Goal: Information Seeking & Learning: Learn about a topic

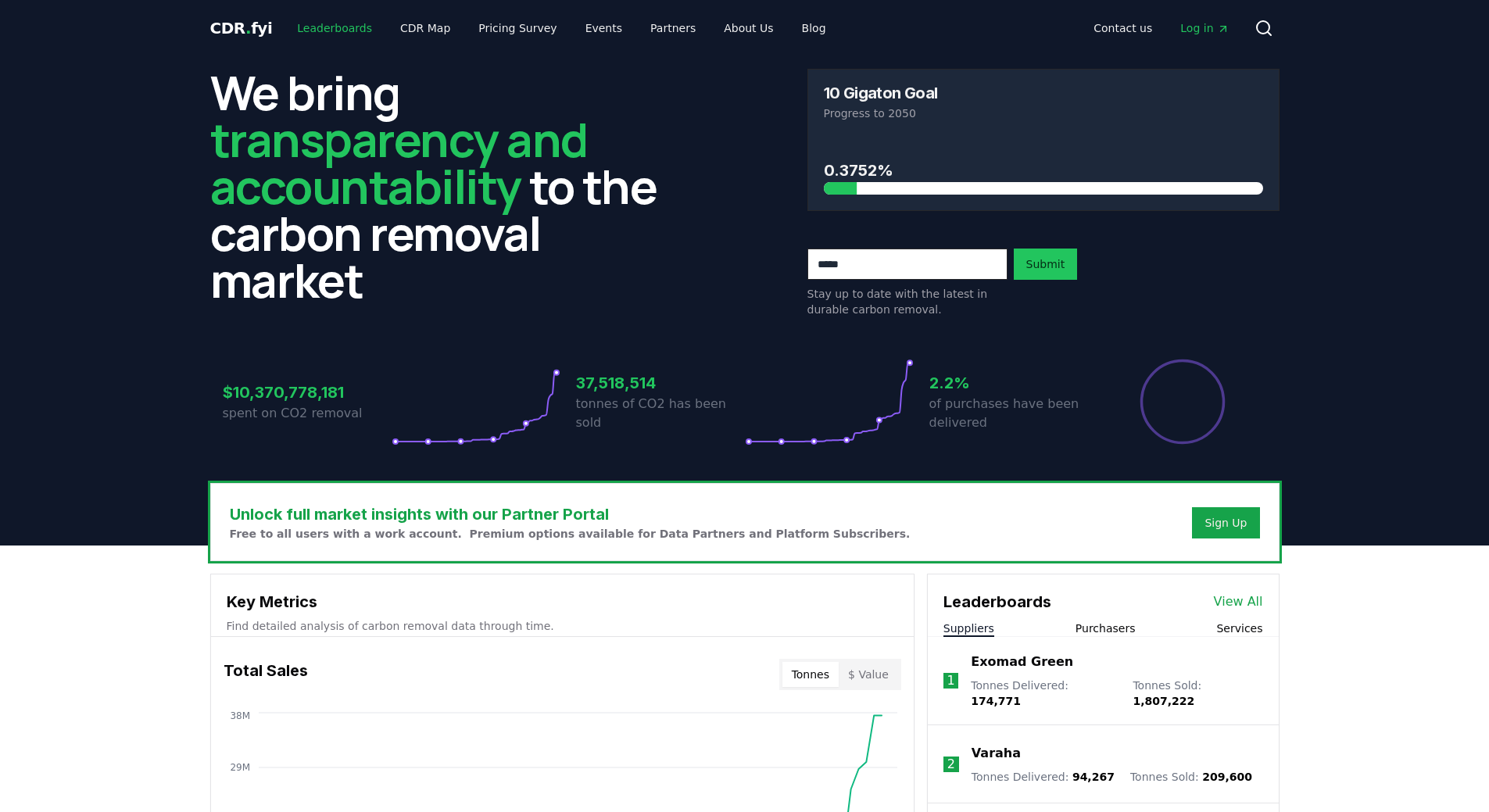
click at [321, 28] on link "Leaderboards" at bounding box center [334, 27] width 100 height 28
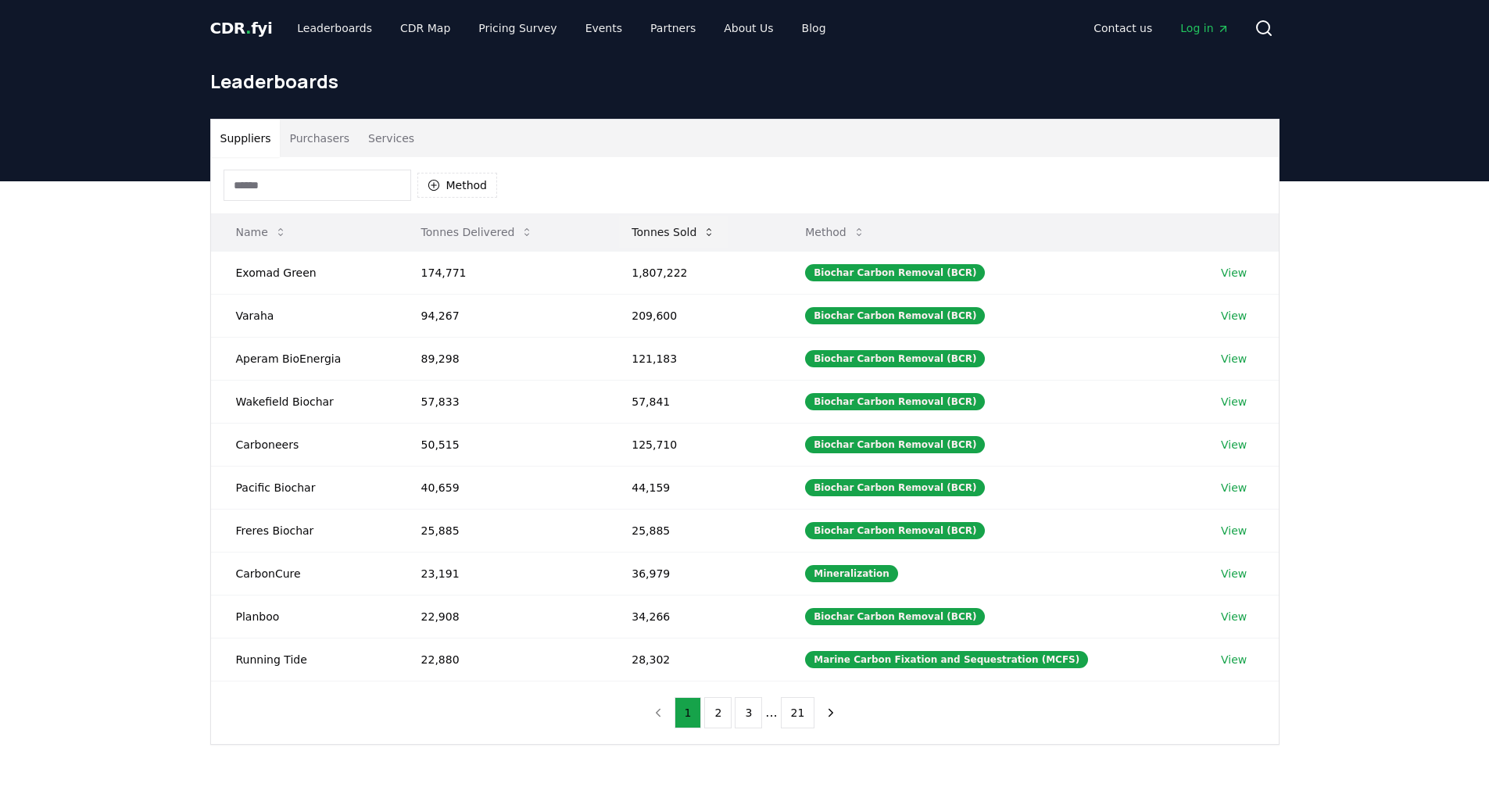
click at [659, 237] on button "Tonnes Sold" at bounding box center [673, 232] width 108 height 31
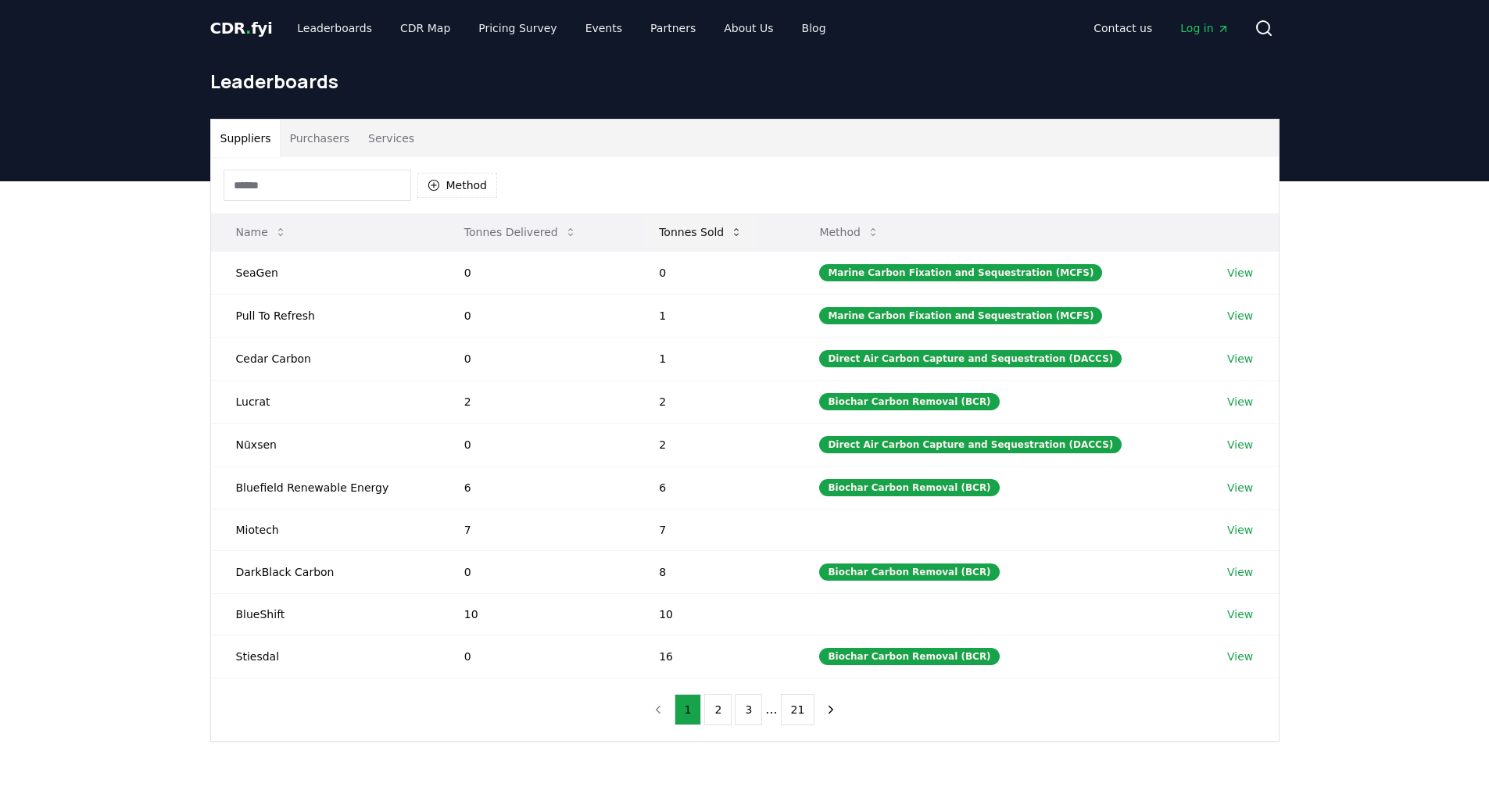
click at [692, 233] on button "Tonnes Sold" at bounding box center [700, 232] width 108 height 31
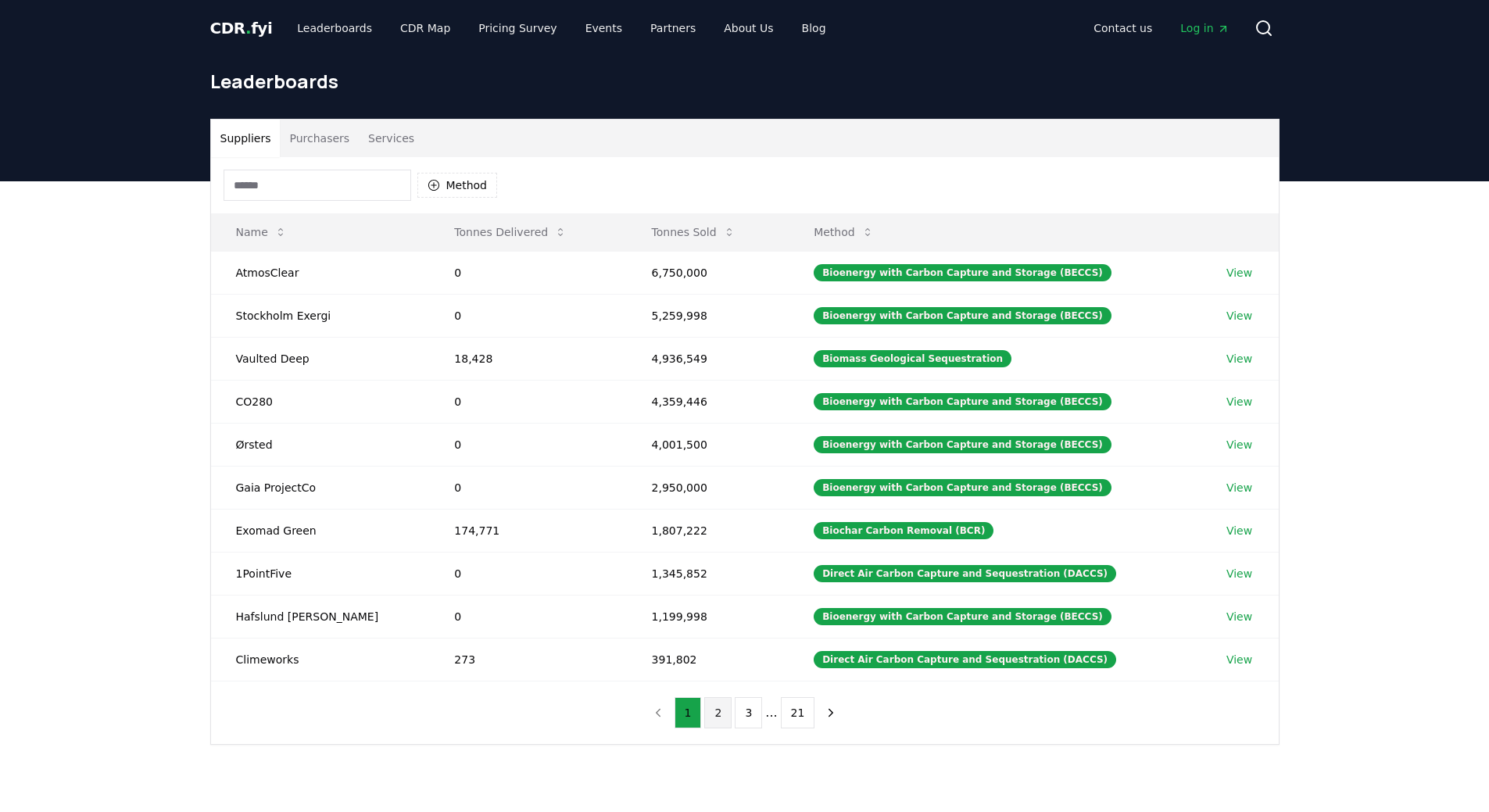
click at [716, 720] on button "2" at bounding box center [718, 713] width 27 height 31
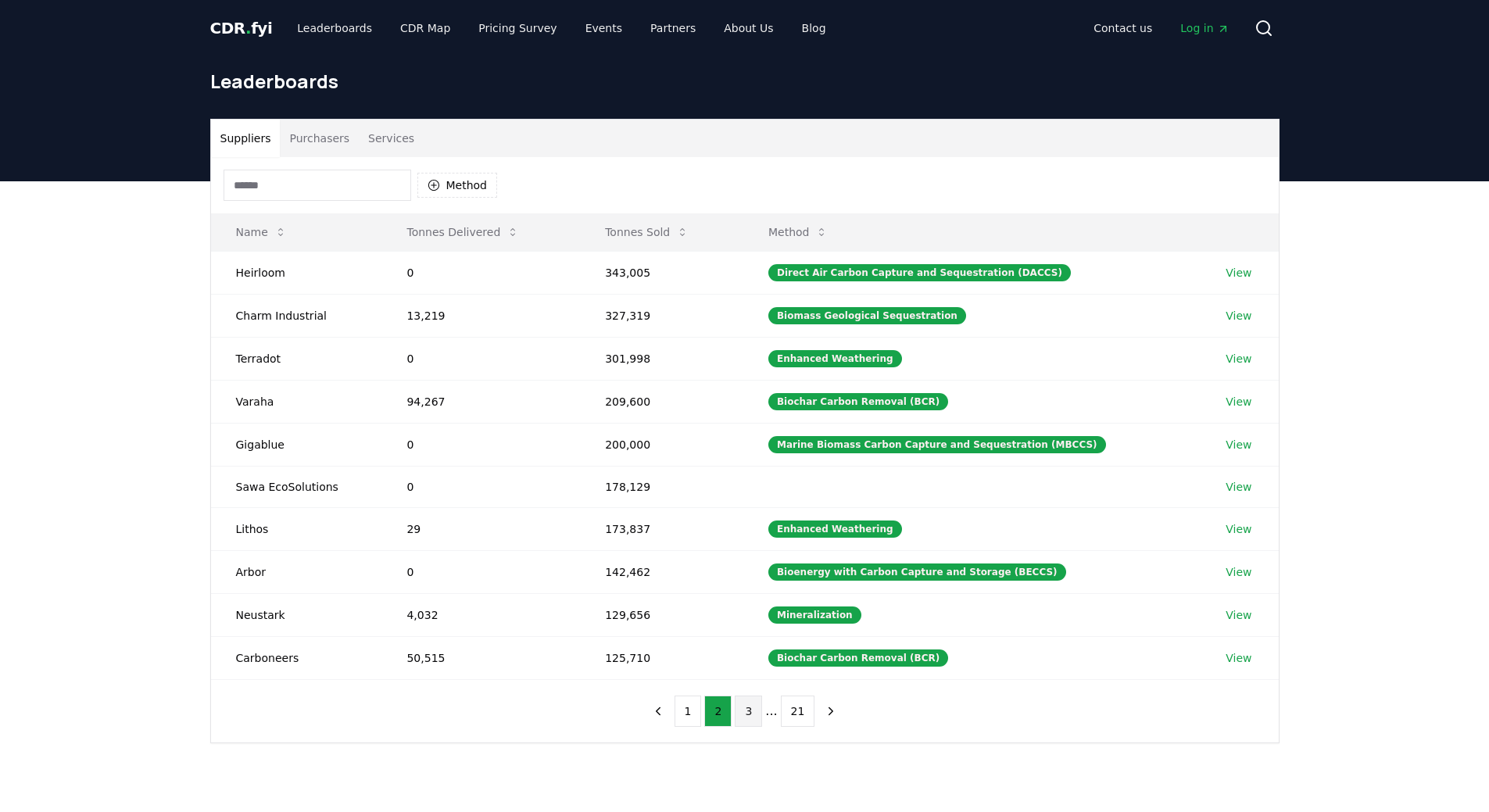
click at [742, 704] on button "3" at bounding box center [749, 711] width 27 height 31
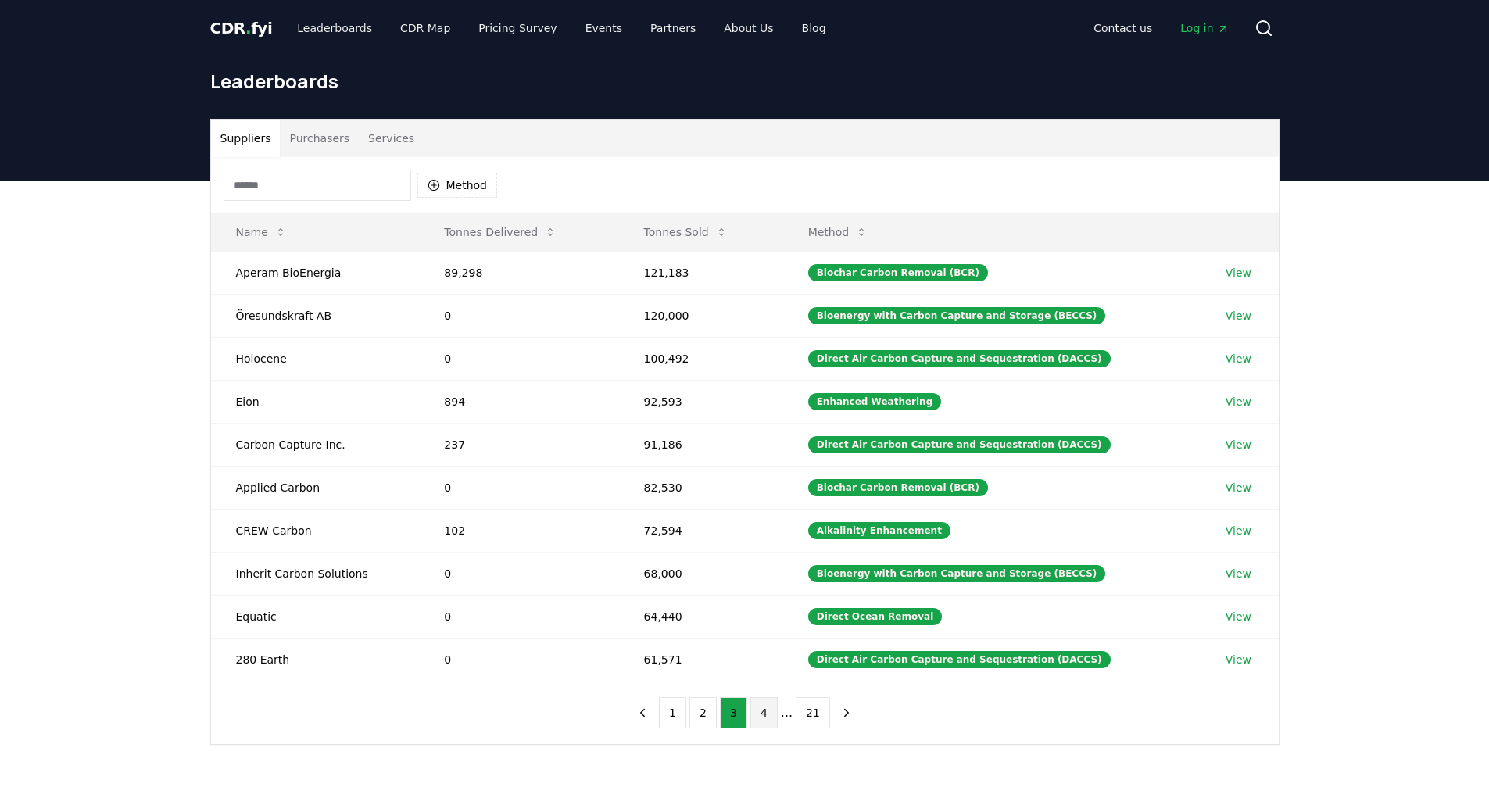
click at [760, 703] on button "4" at bounding box center [764, 713] width 27 height 31
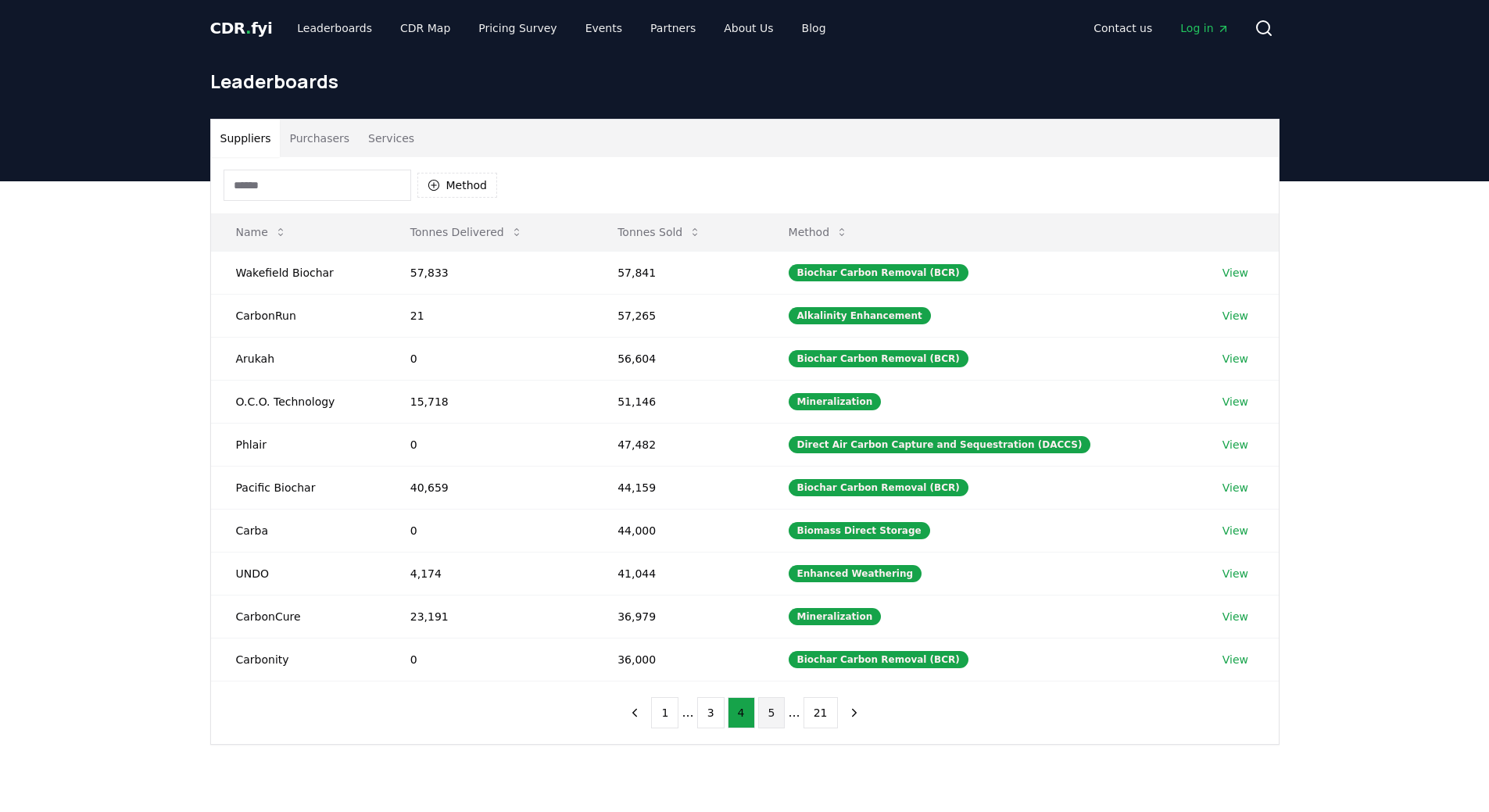
click at [768, 714] on button "5" at bounding box center [772, 713] width 27 height 31
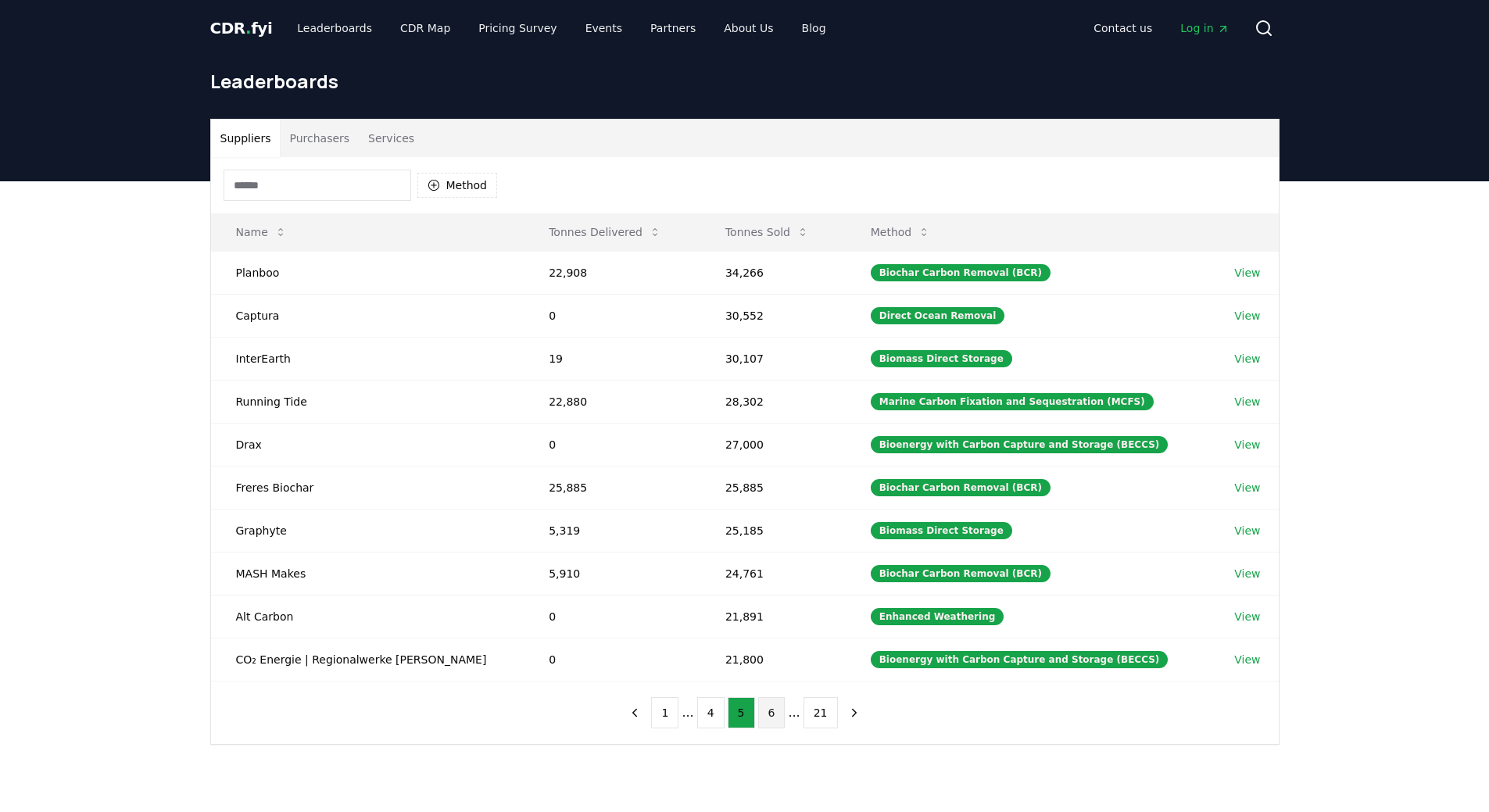
click at [771, 707] on button "6" at bounding box center [772, 713] width 27 height 31
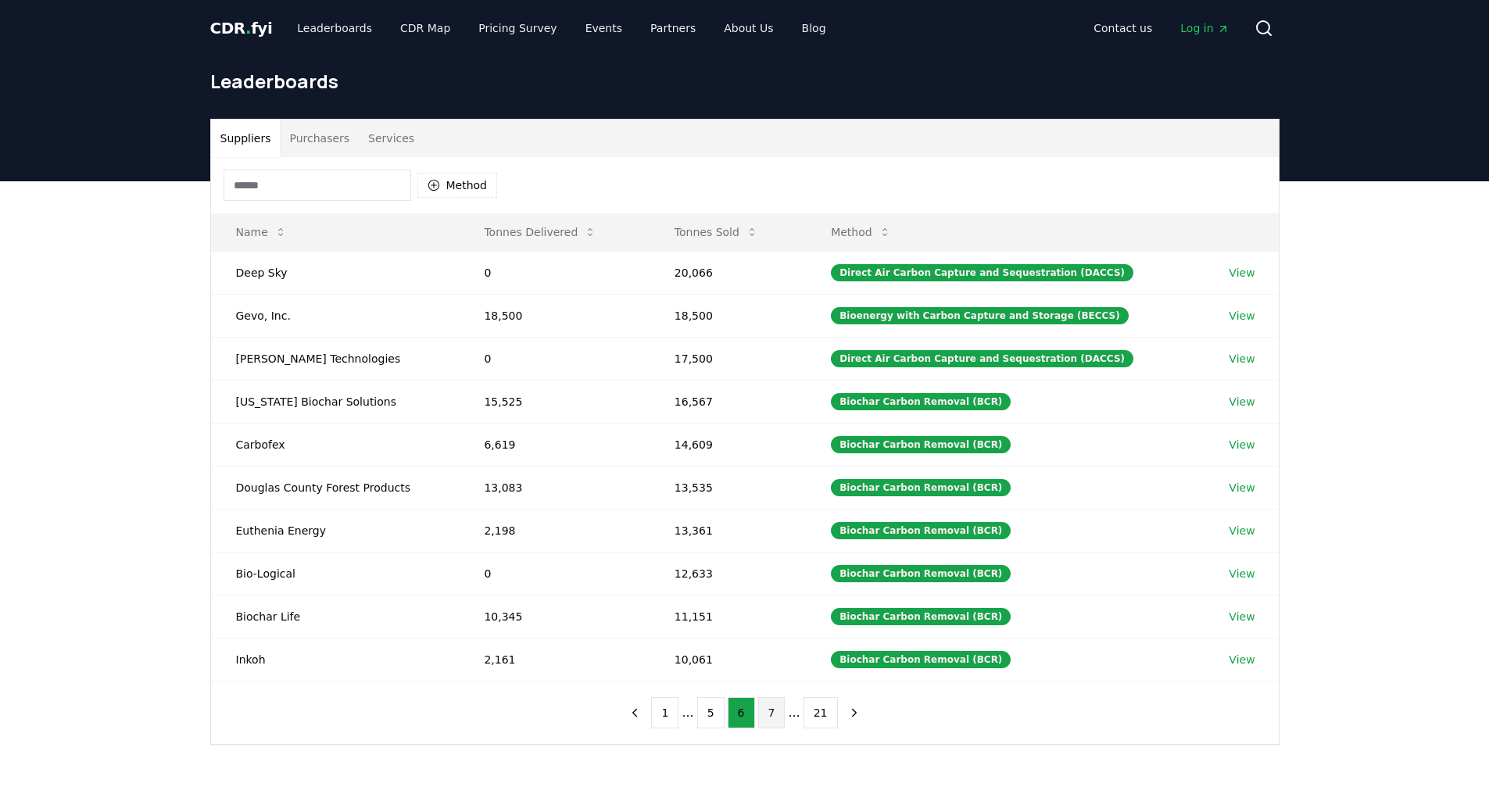
click at [770, 707] on button "7" at bounding box center [772, 713] width 27 height 31
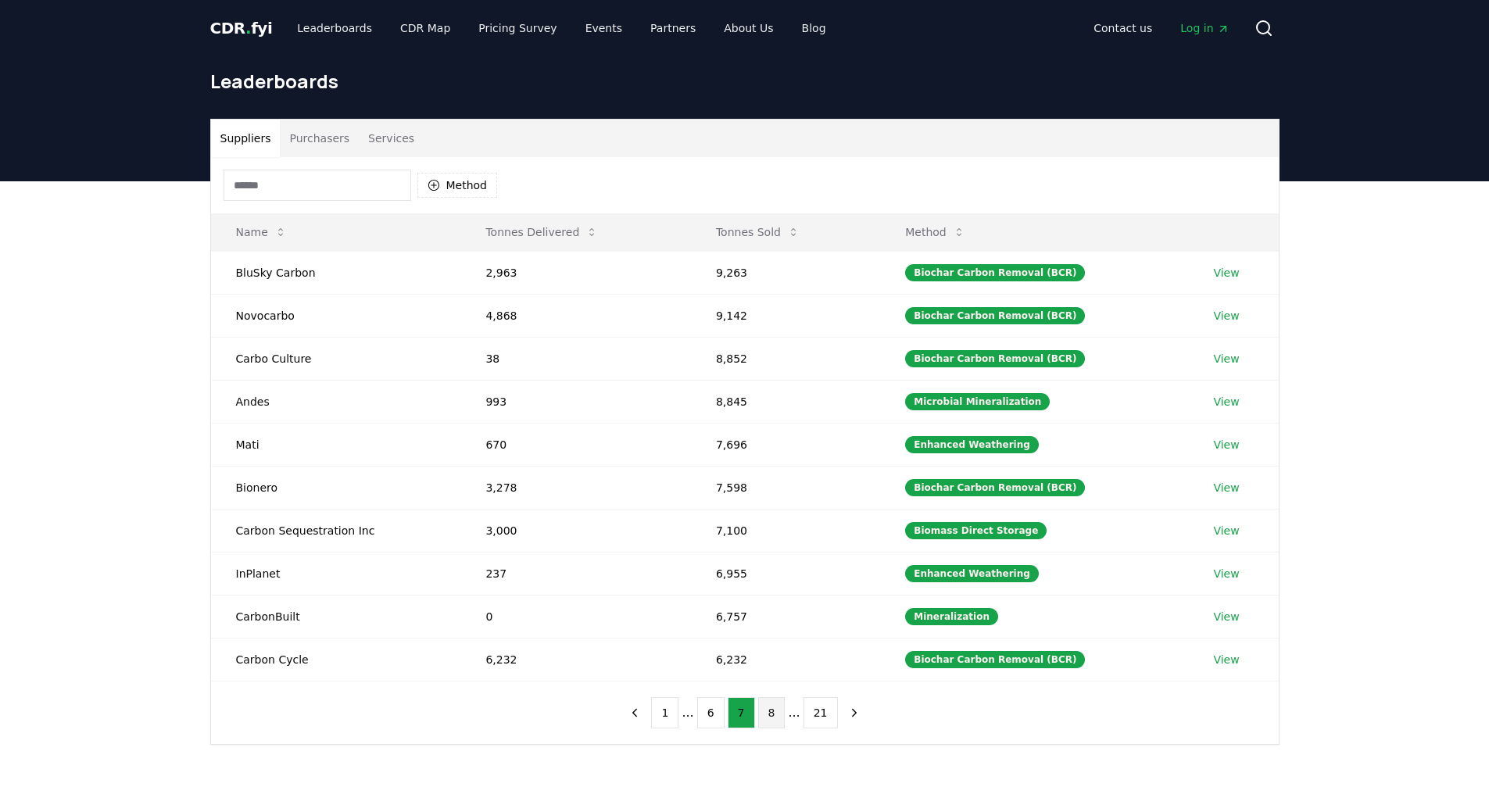
click at [779, 708] on button "8" at bounding box center [772, 713] width 27 height 31
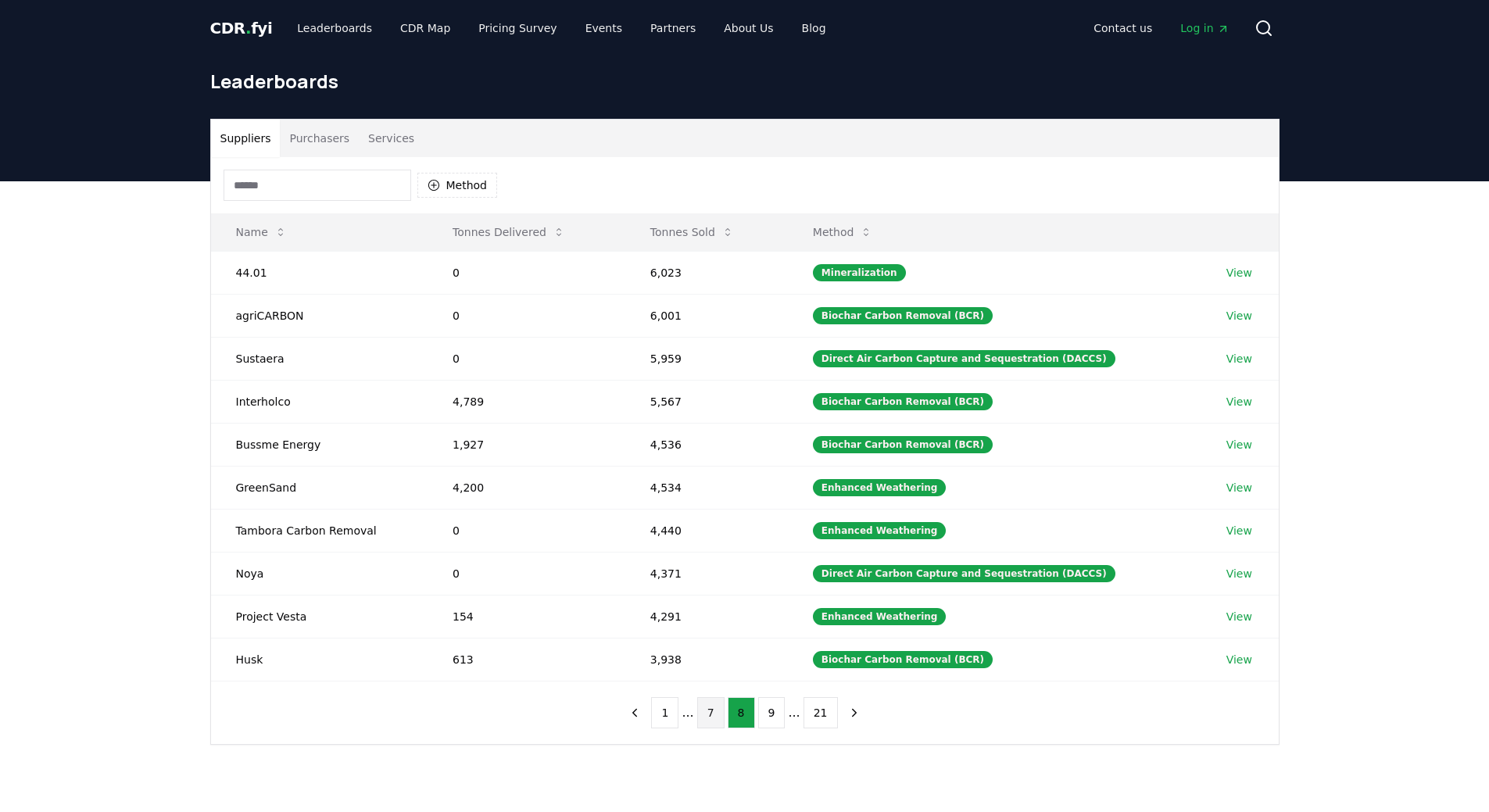
click at [706, 709] on button "7" at bounding box center [711, 713] width 27 height 31
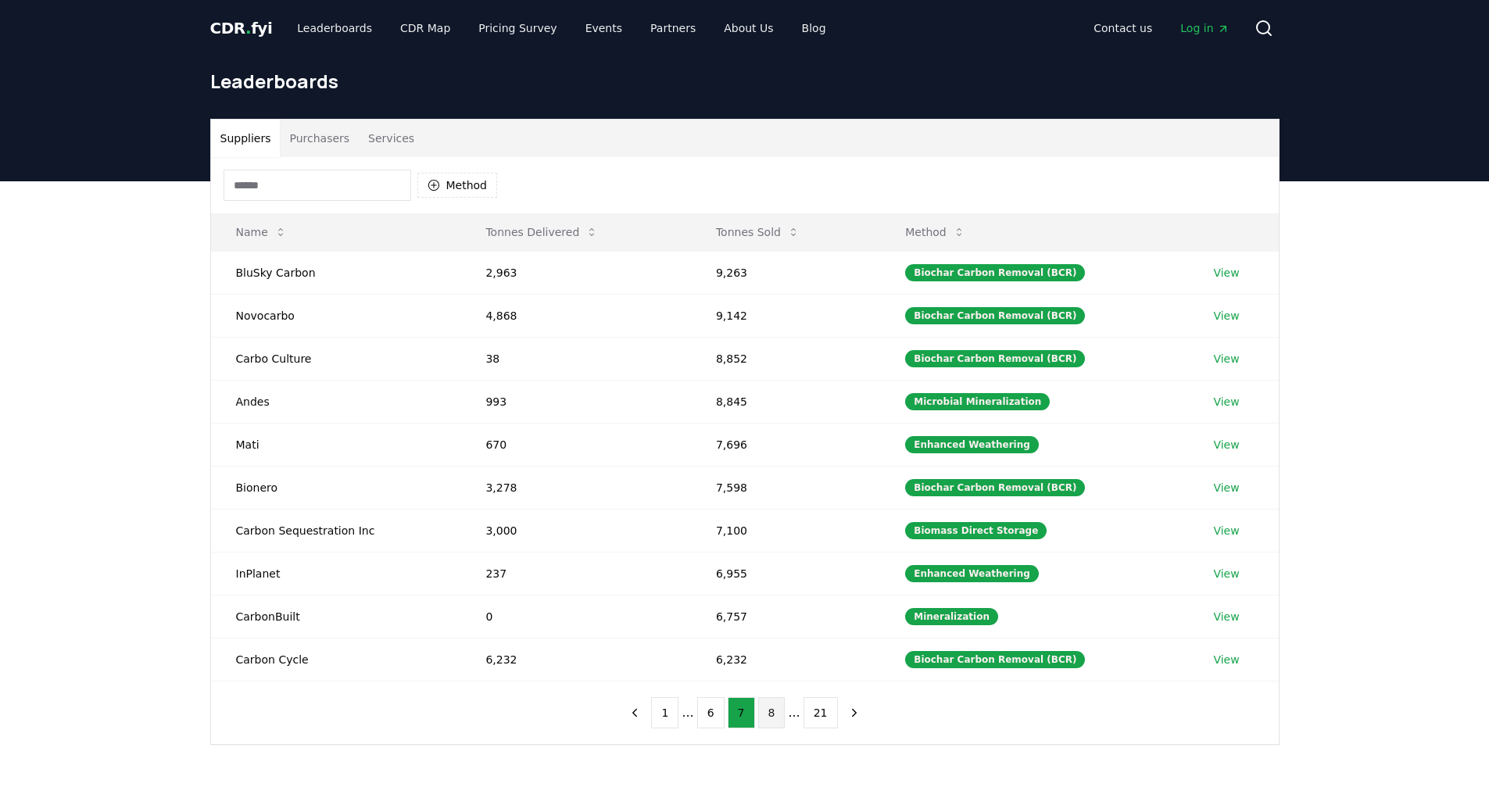
click at [763, 712] on button "8" at bounding box center [772, 713] width 27 height 31
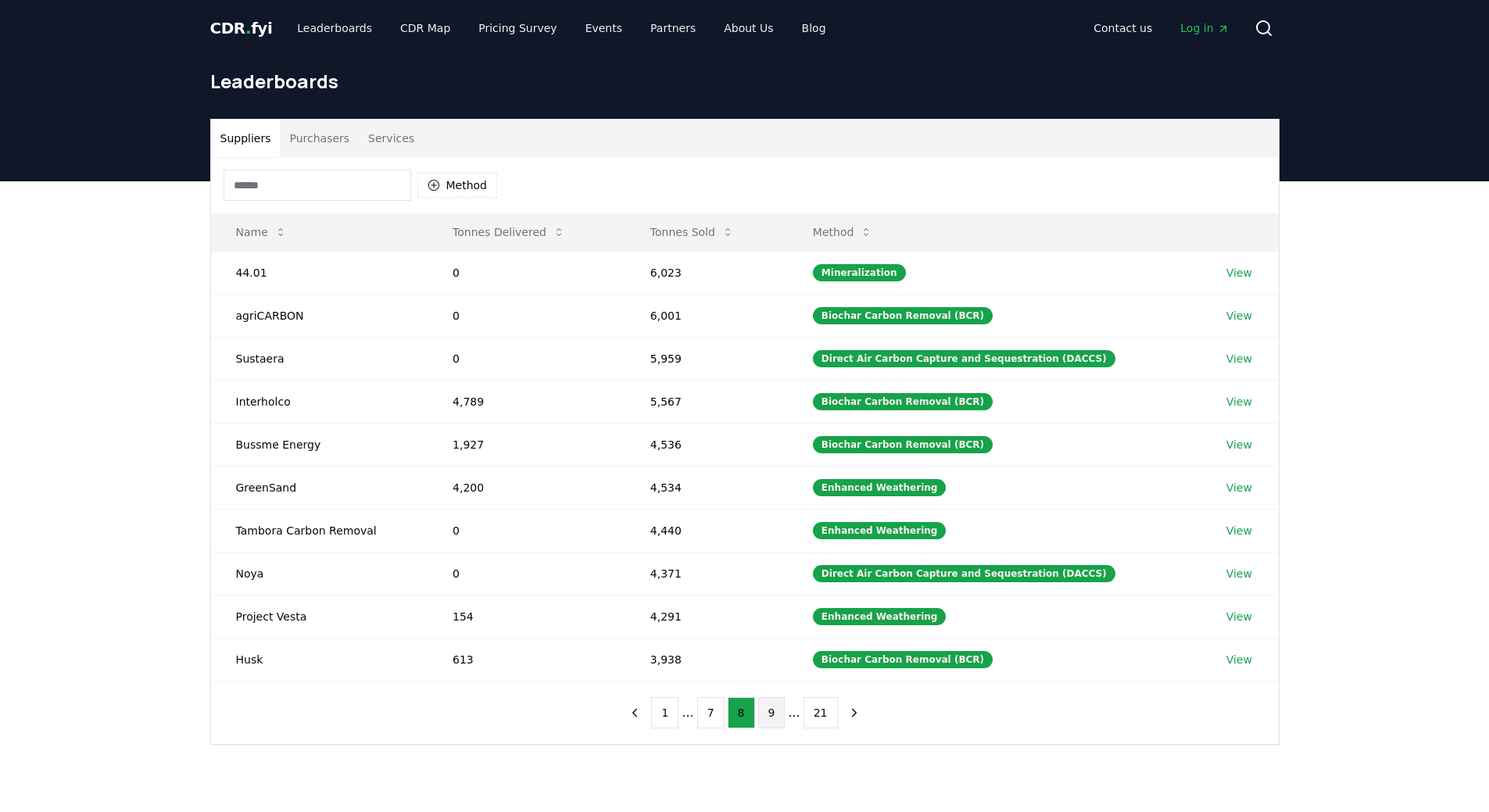
click at [774, 711] on button "9" at bounding box center [772, 713] width 27 height 31
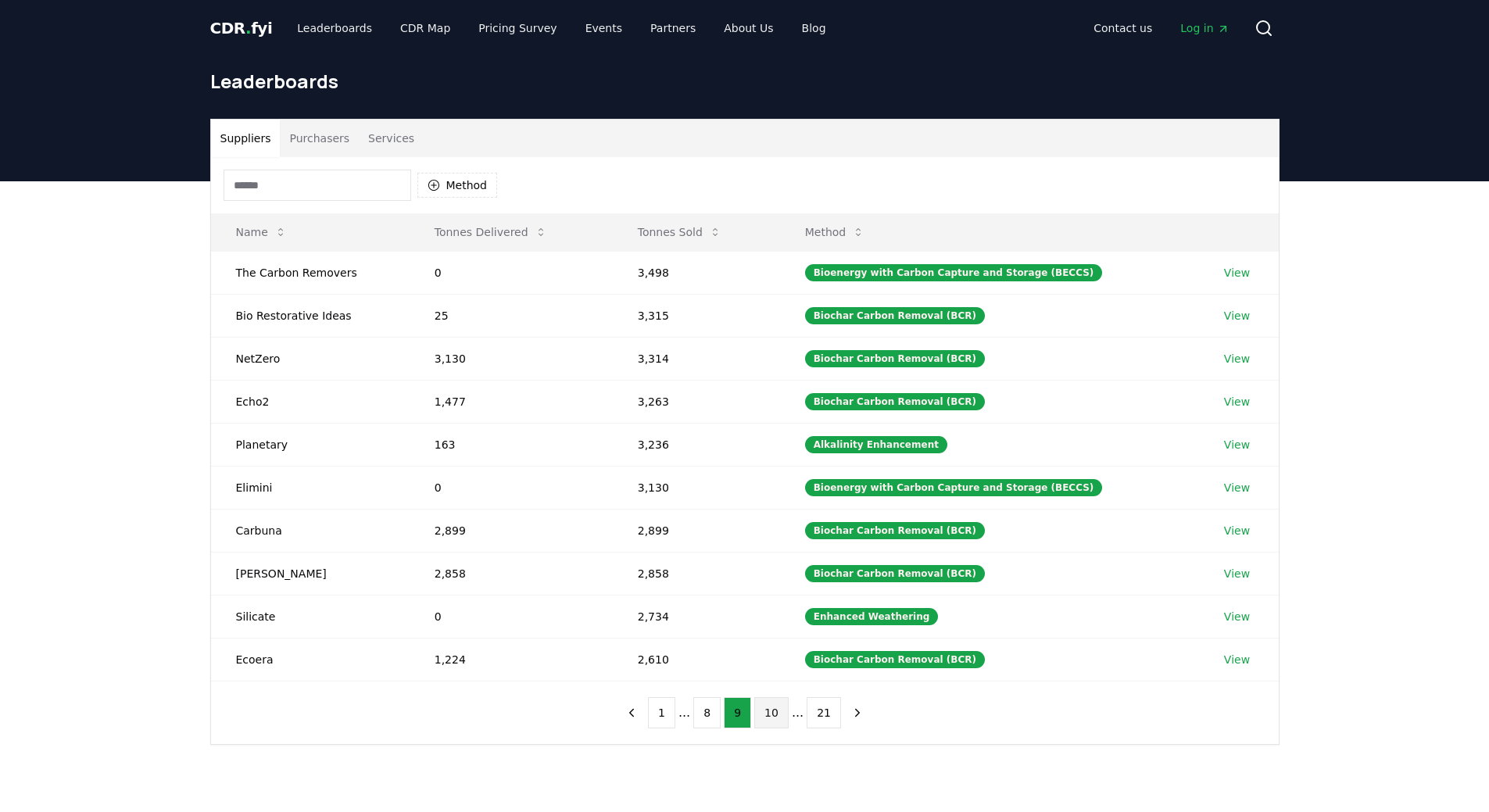
click at [772, 719] on button "10" at bounding box center [771, 713] width 35 height 31
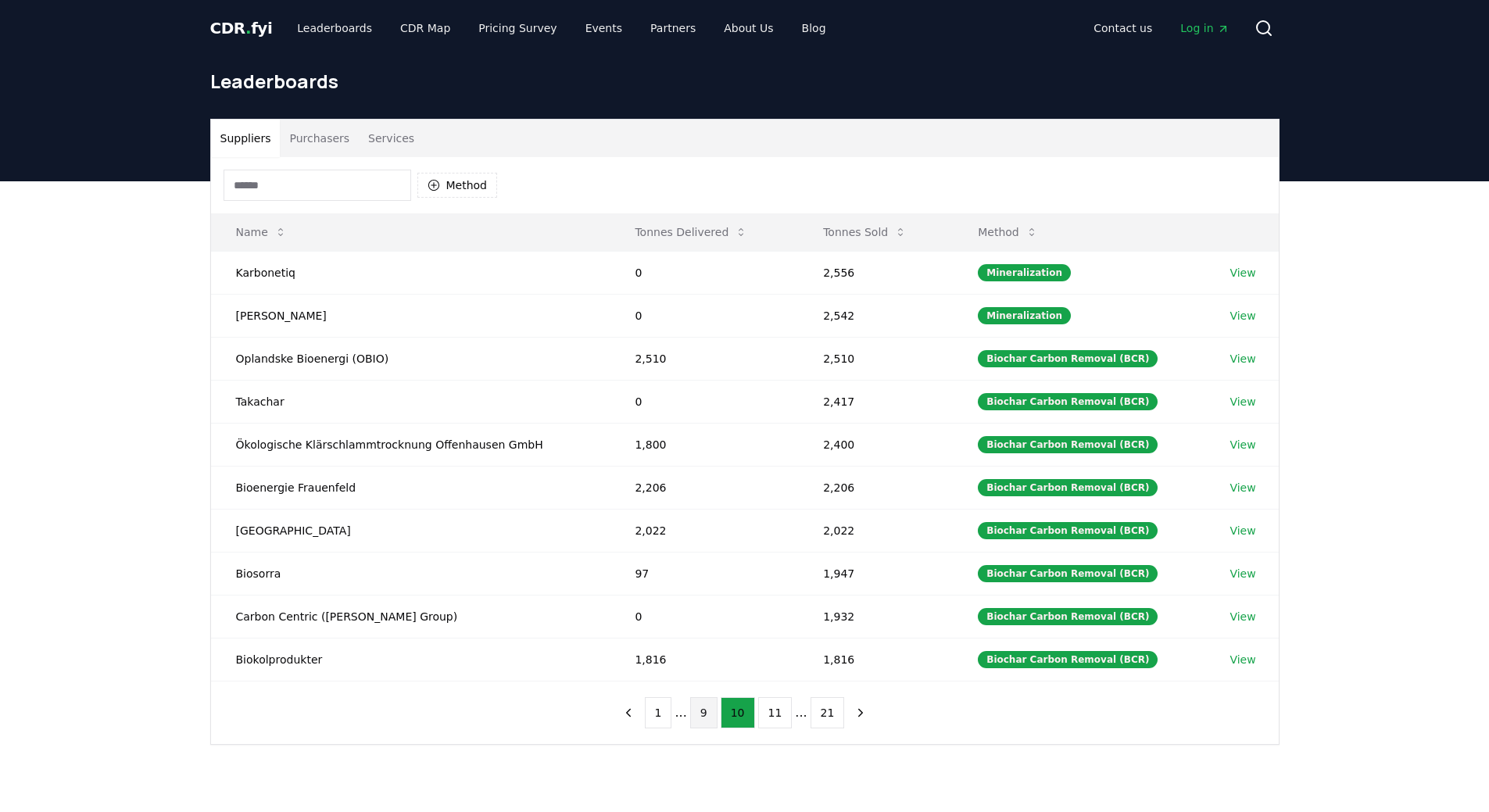
click at [707, 715] on button "9" at bounding box center [704, 713] width 27 height 31
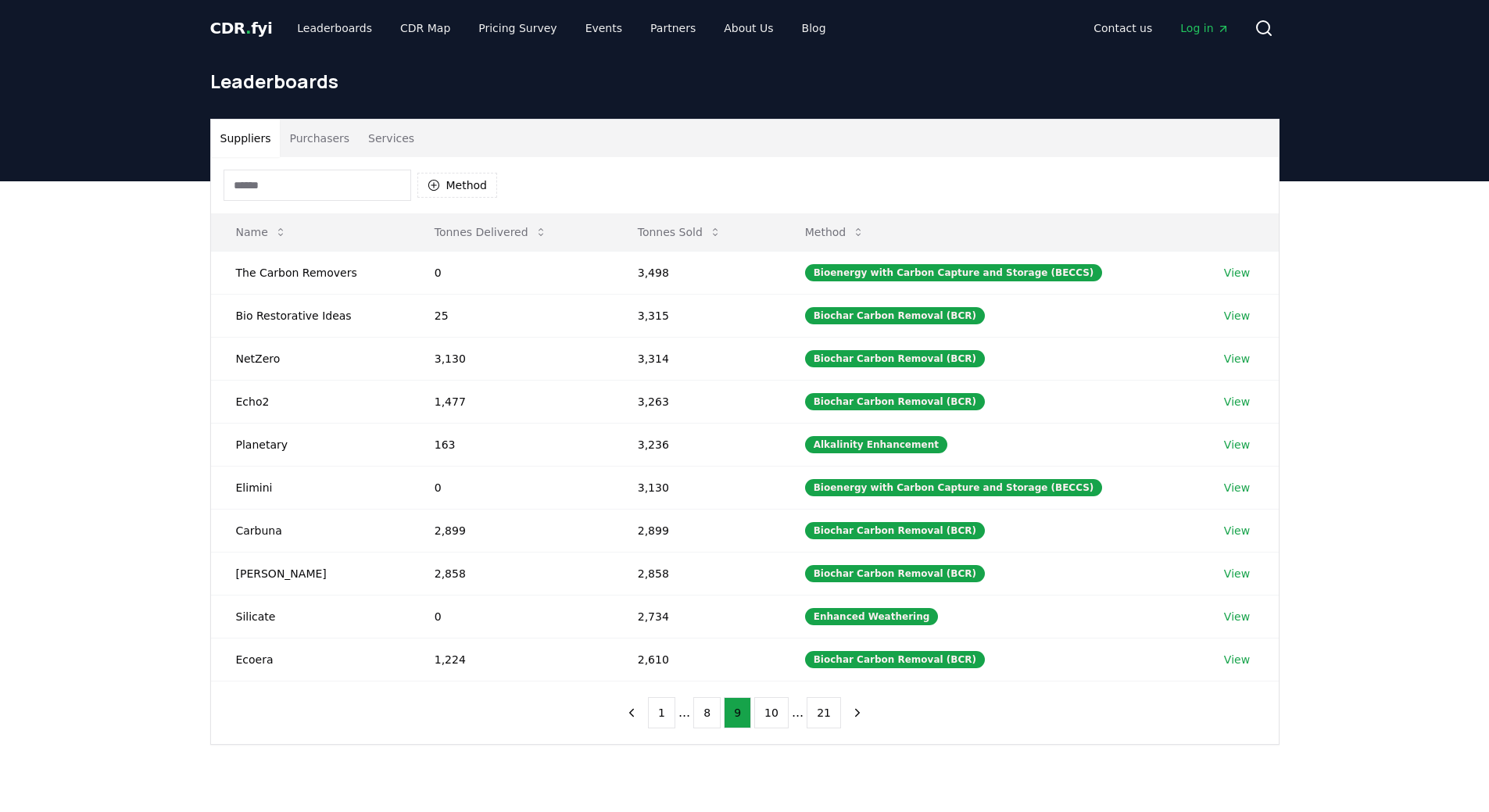
click at [309, 183] on input at bounding box center [317, 185] width 188 height 31
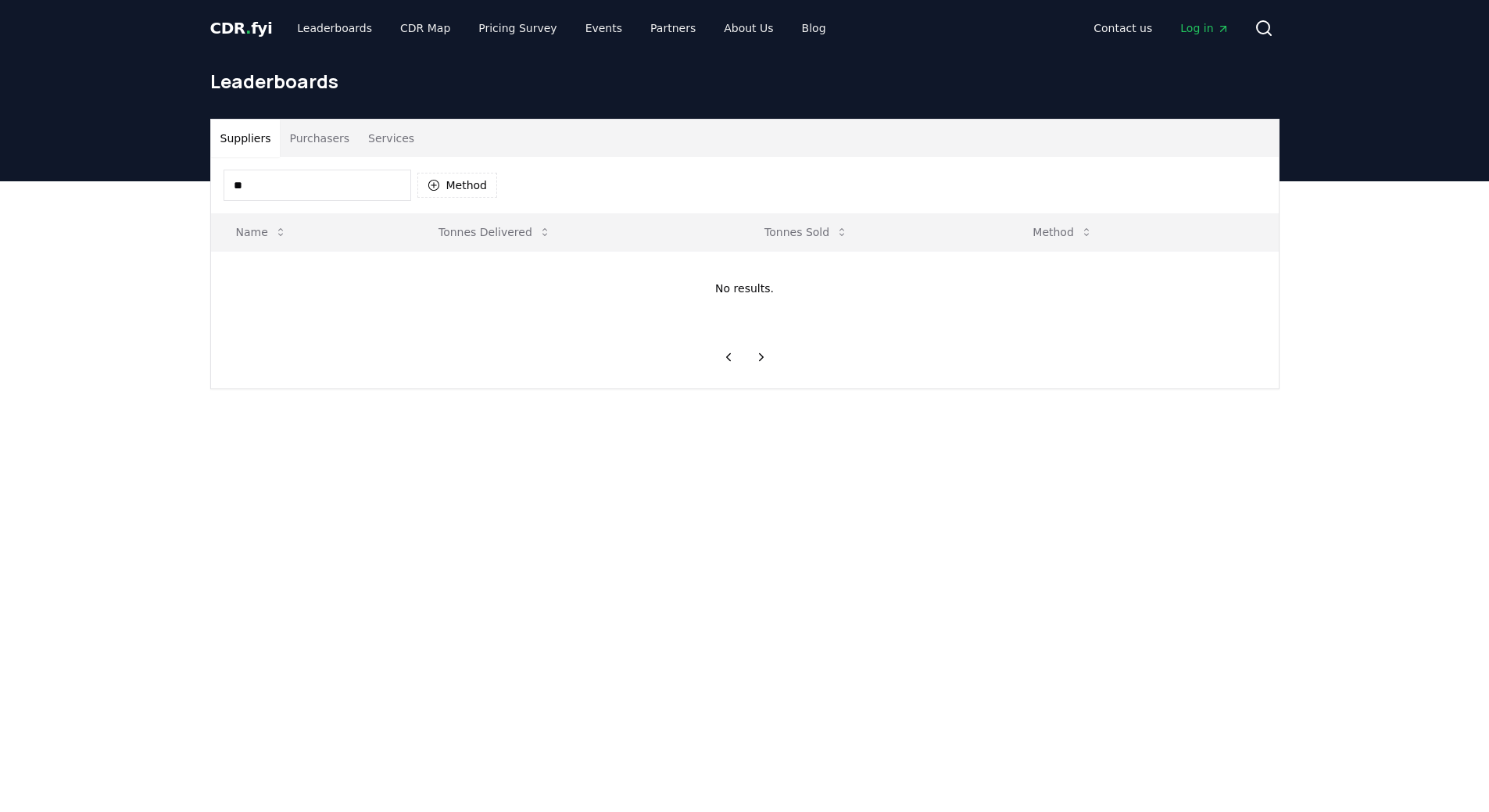
type input "*"
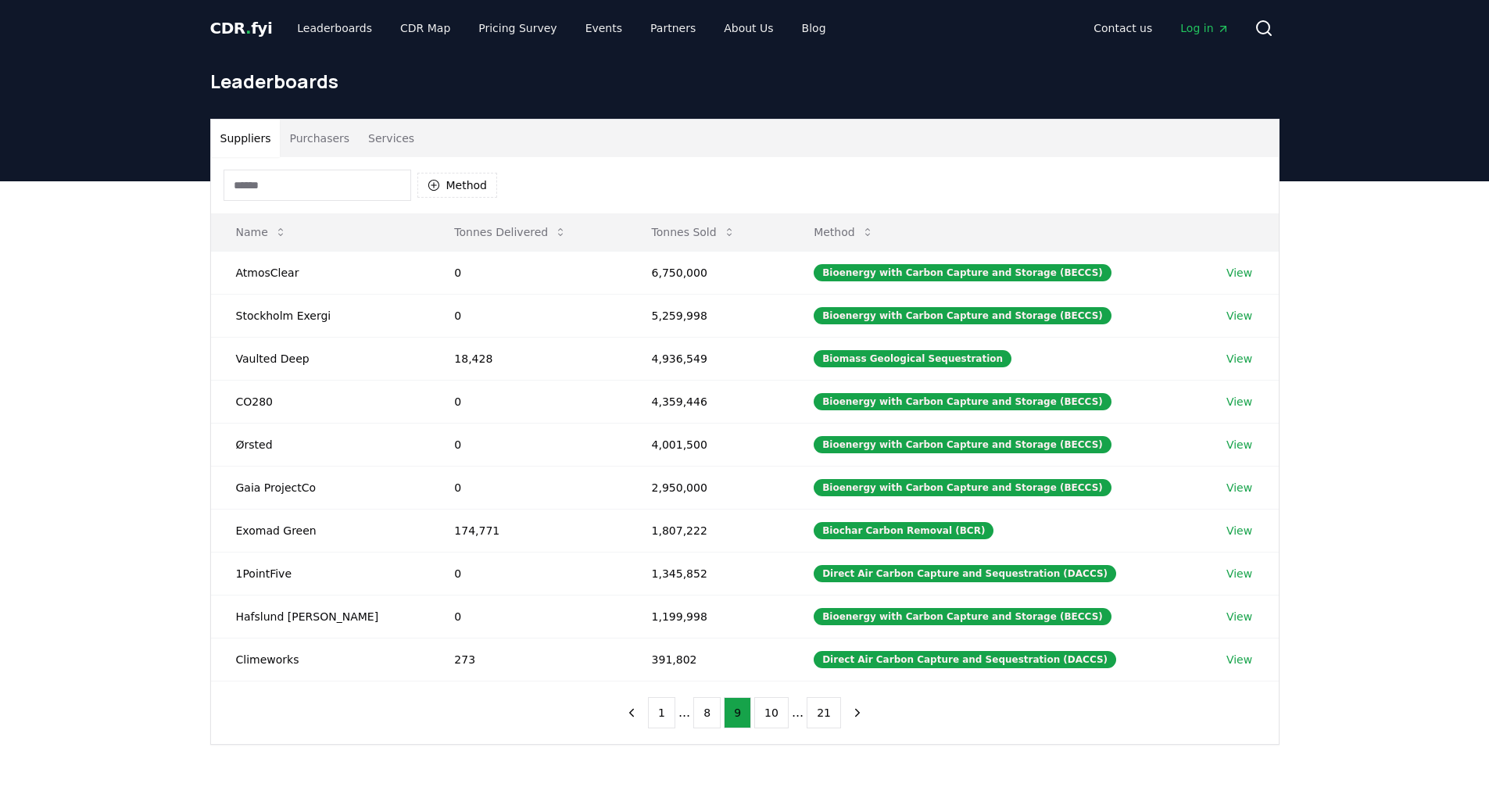
drag, startPoint x: 138, startPoint y: 572, endPoint x: 146, endPoint y: 572, distance: 8.0
click at [138, 571] on div "Suppliers Purchasers Services Method Name Tonnes Delivered Tonnes Sold Method A…" at bounding box center [744, 493] width 1489 height 625
click at [675, 706] on button "1" at bounding box center [661, 713] width 27 height 31
click at [747, 714] on button "3" at bounding box center [749, 713] width 27 height 31
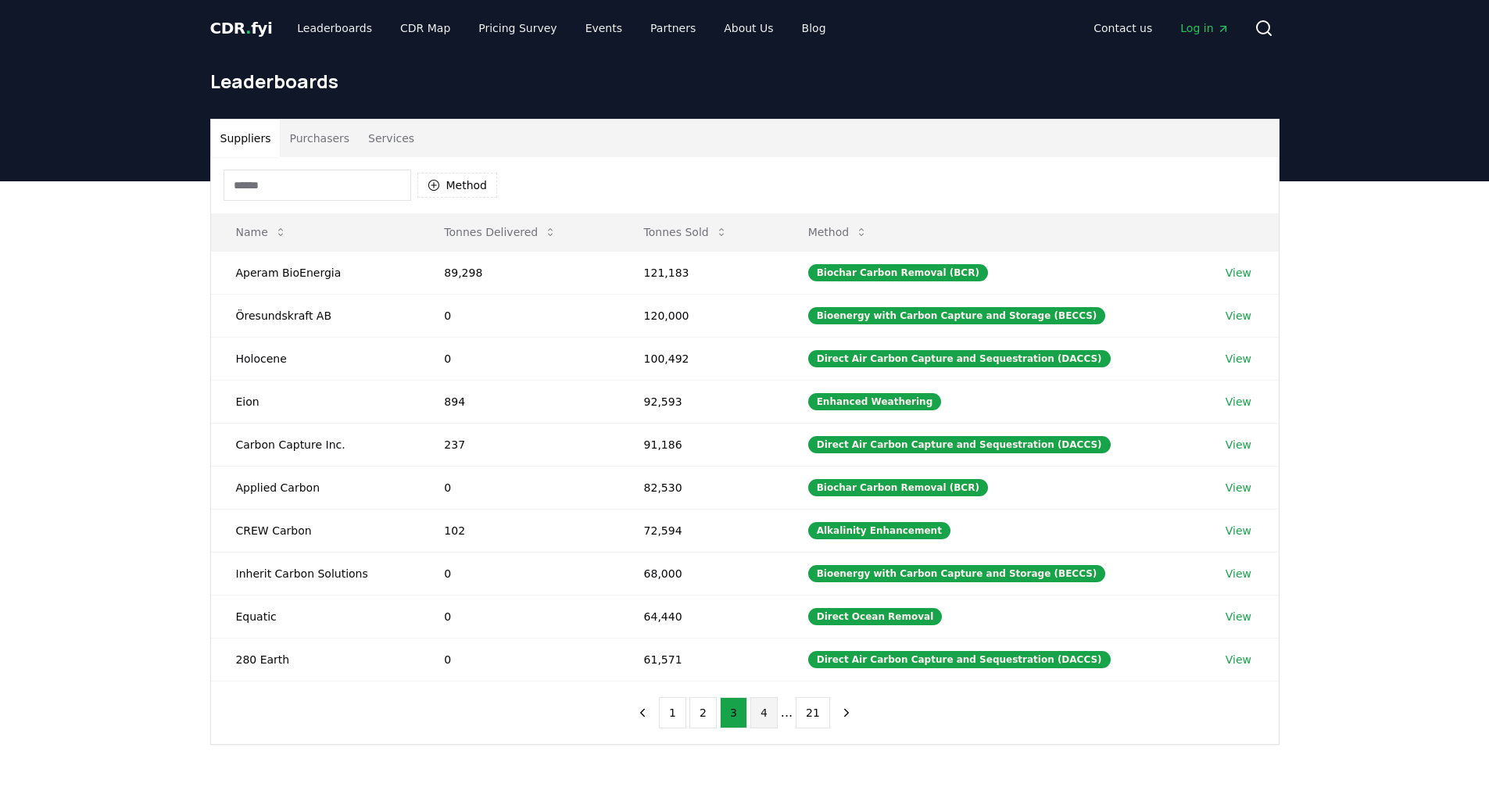
click at [760, 716] on button "4" at bounding box center [764, 713] width 27 height 31
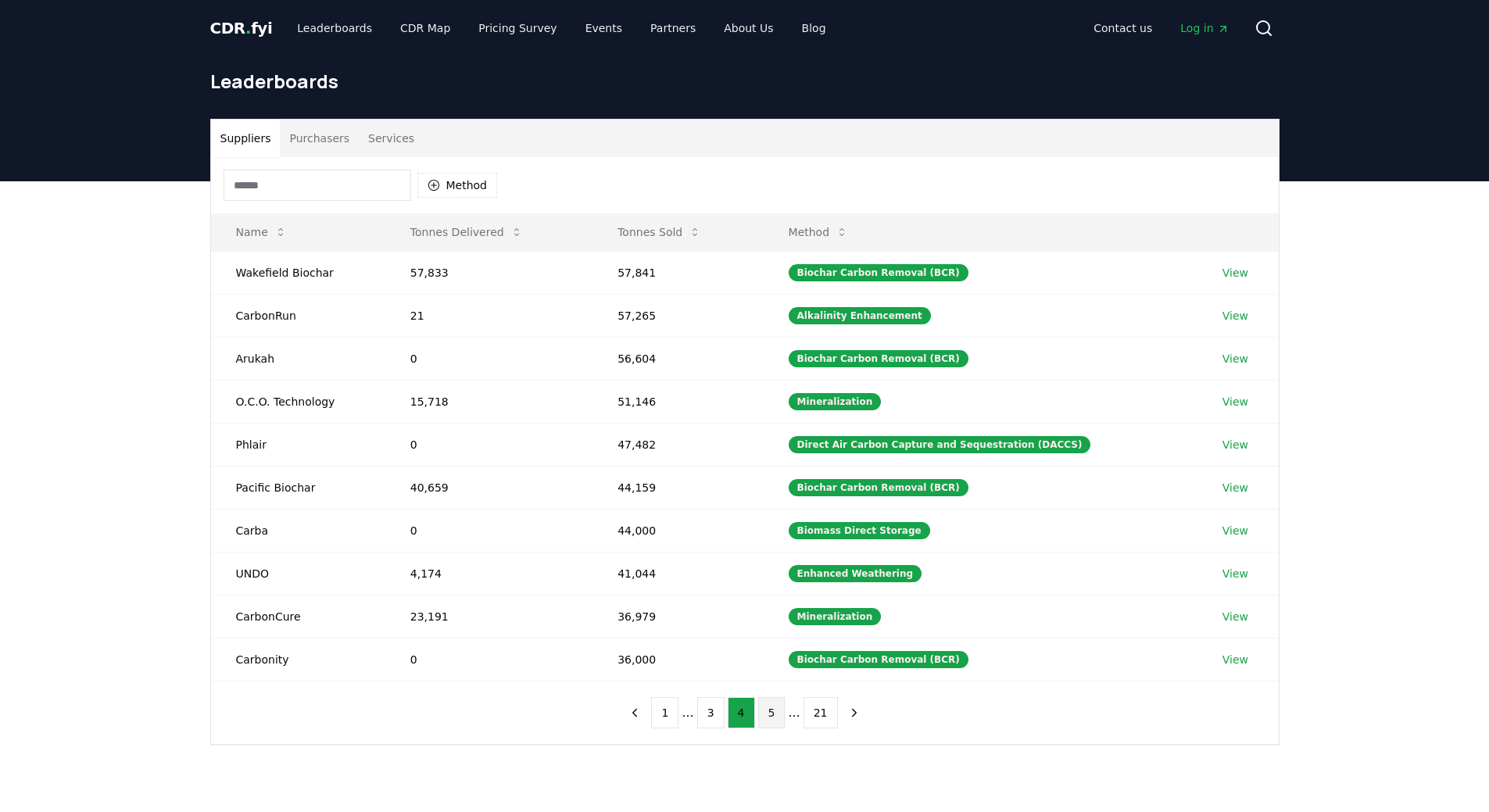
click at [764, 716] on button "5" at bounding box center [772, 713] width 27 height 31
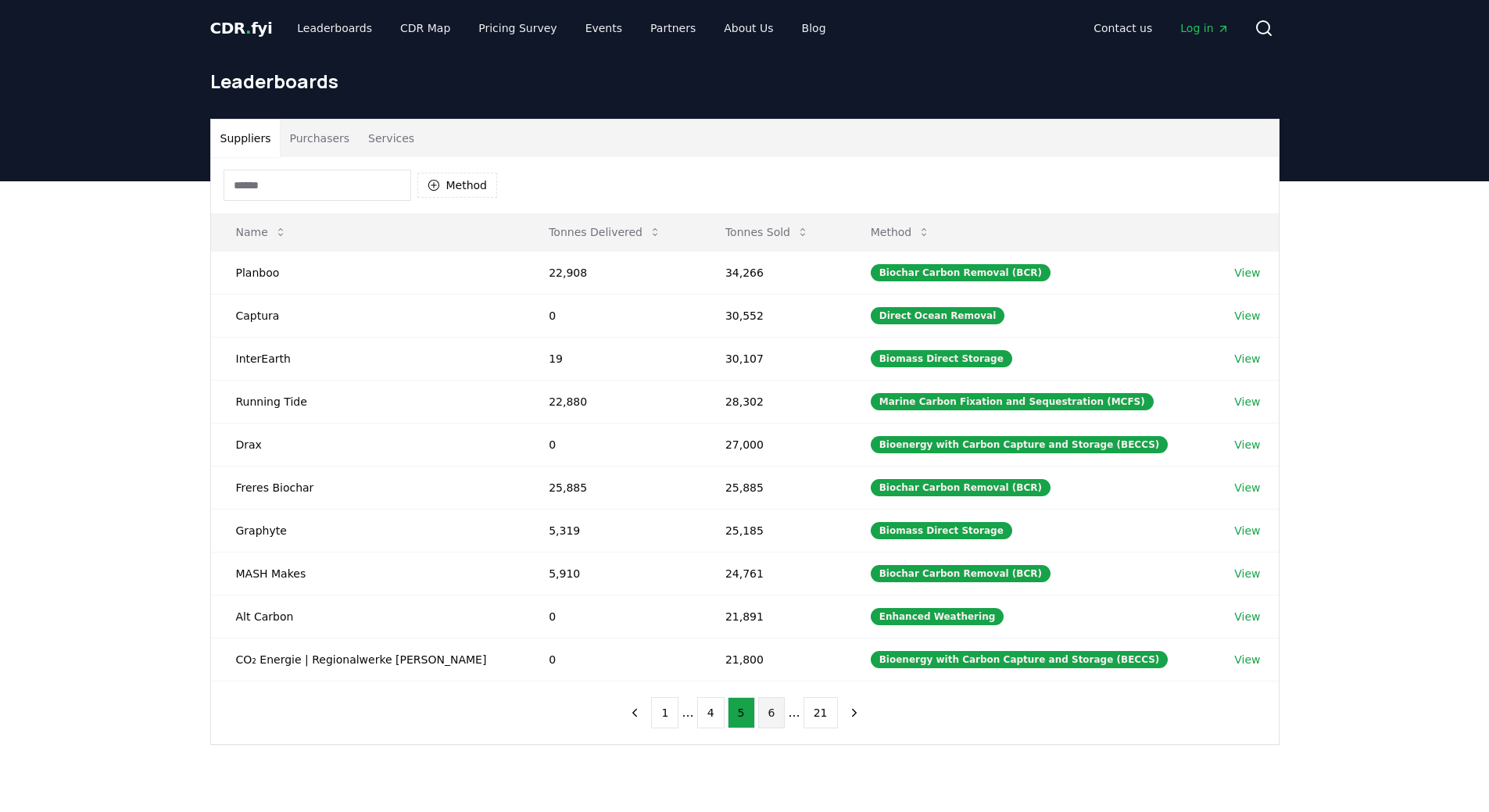
click at [770, 716] on button "6" at bounding box center [772, 713] width 27 height 31
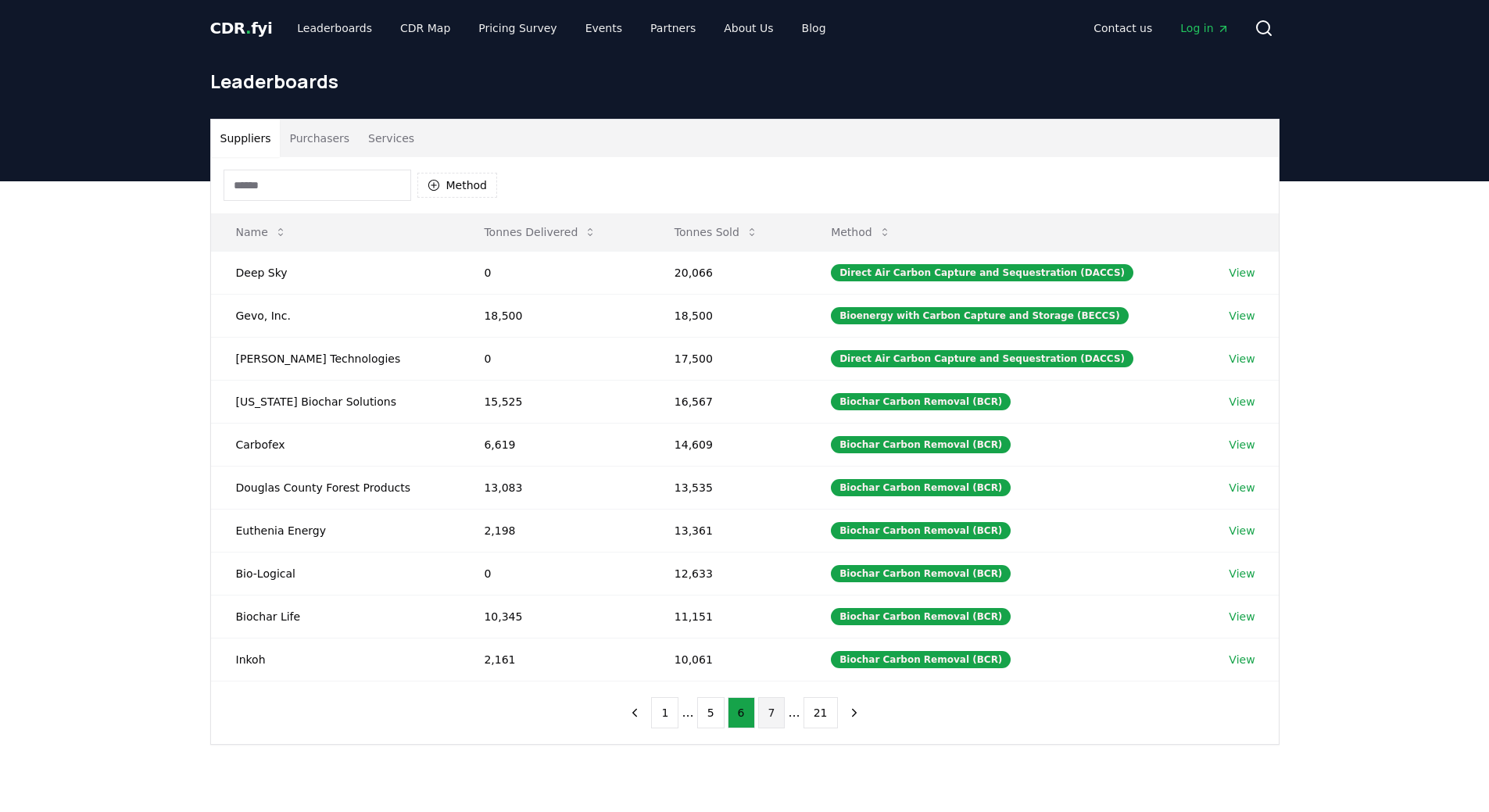
click at [770, 716] on button "7" at bounding box center [772, 713] width 27 height 31
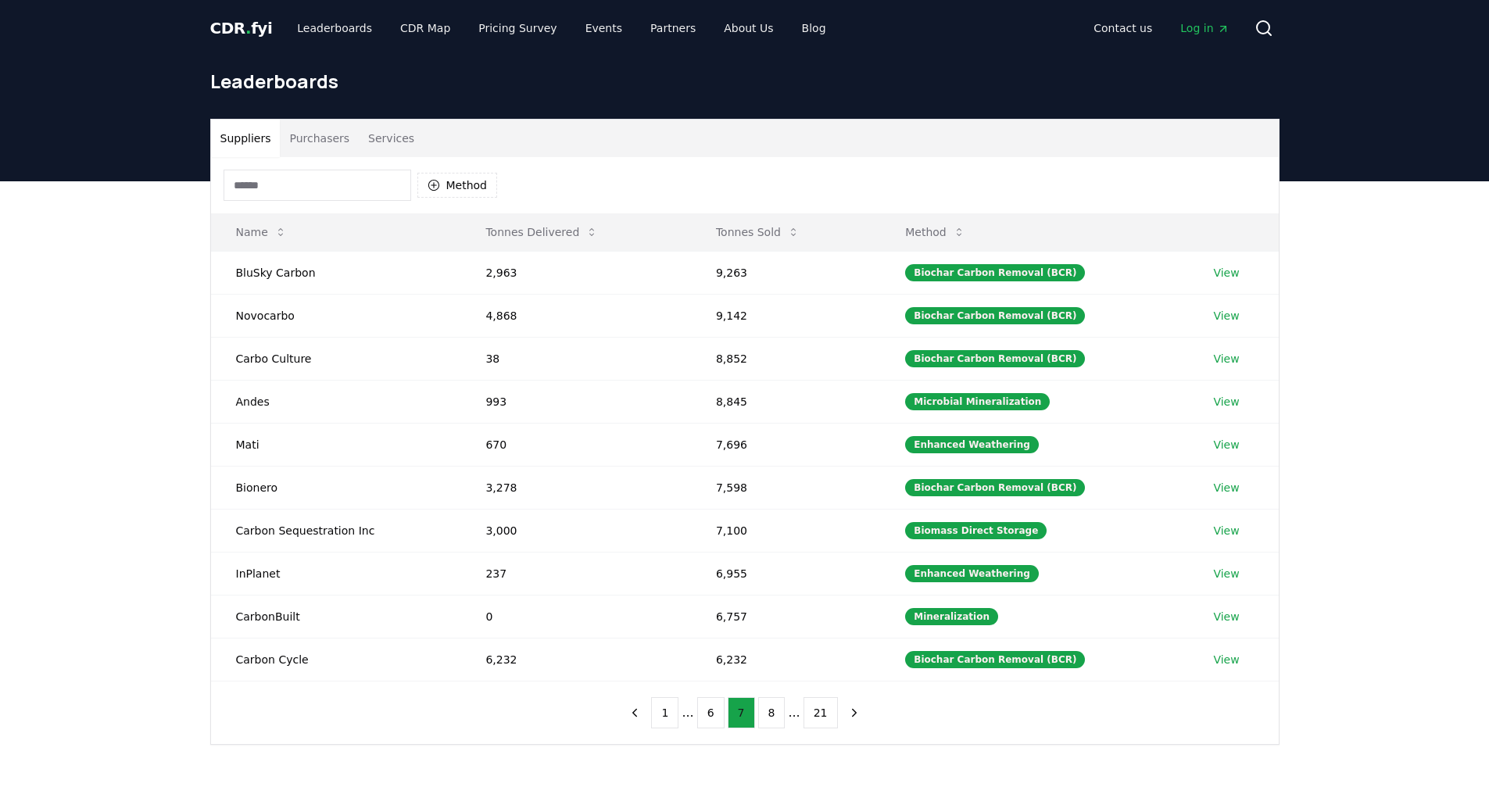
click at [770, 716] on button "8" at bounding box center [772, 713] width 27 height 31
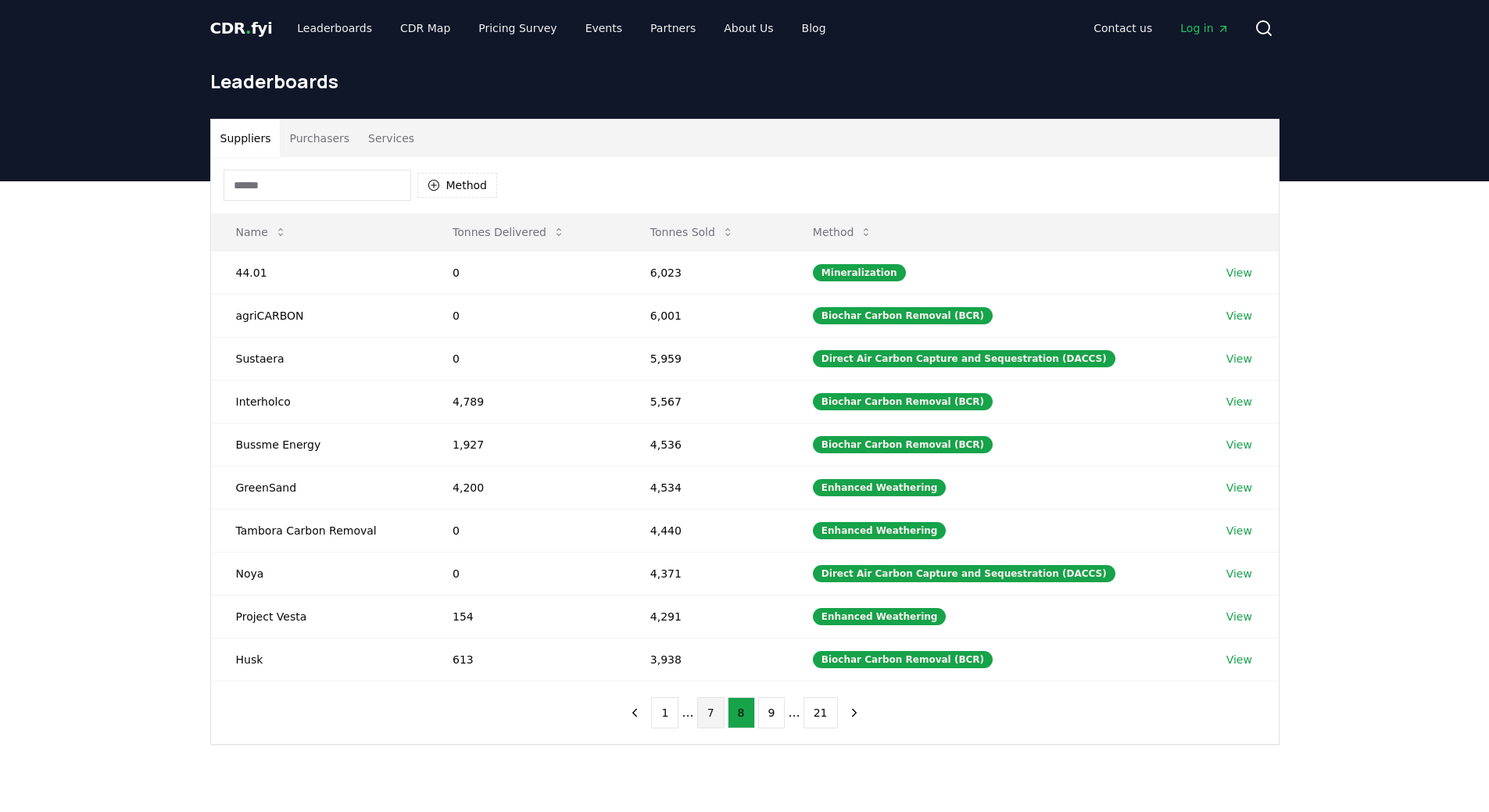
click at [770, 716] on button "9" at bounding box center [772, 713] width 27 height 31
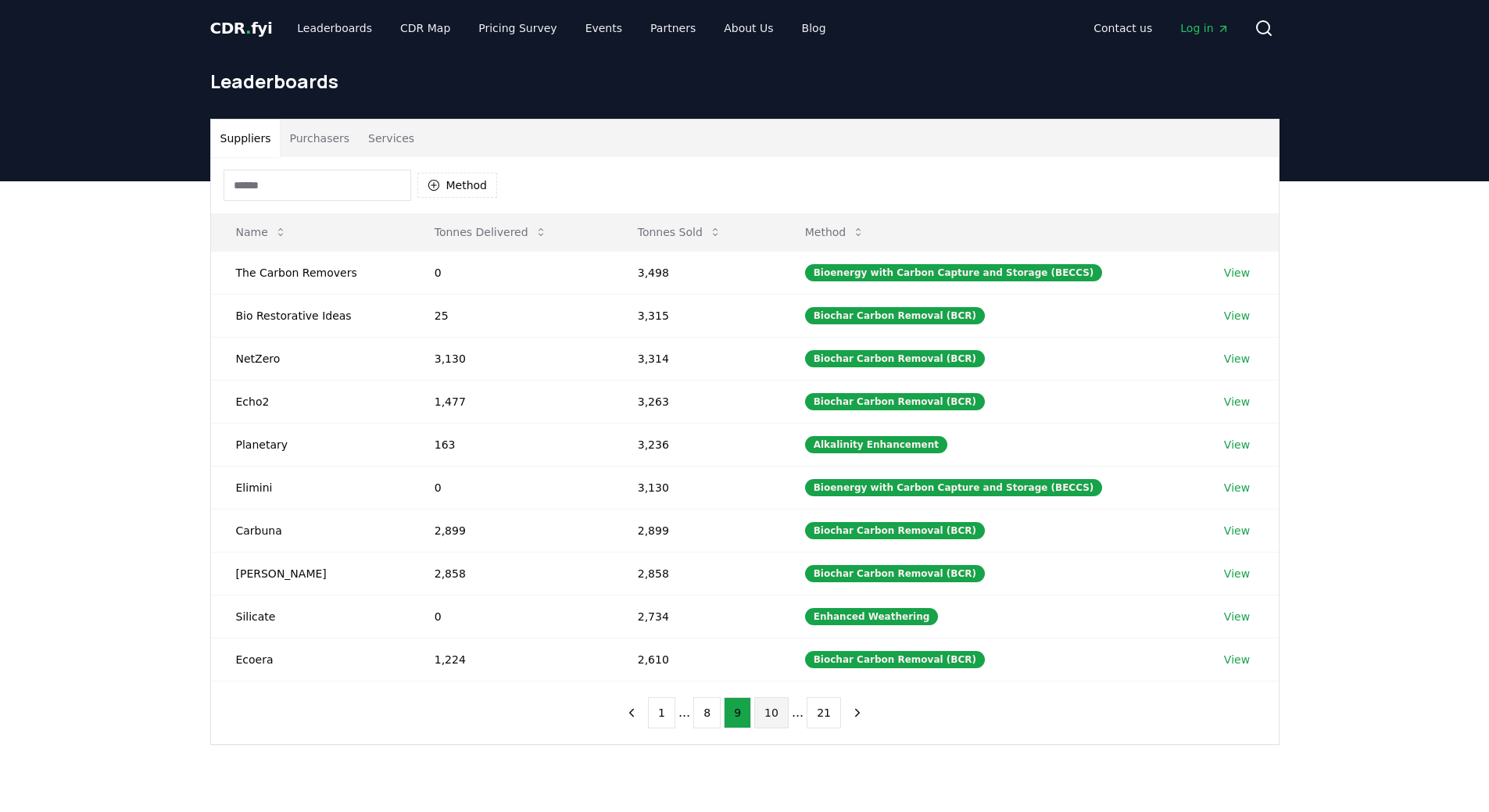
click at [768, 713] on button "10" at bounding box center [771, 713] width 35 height 31
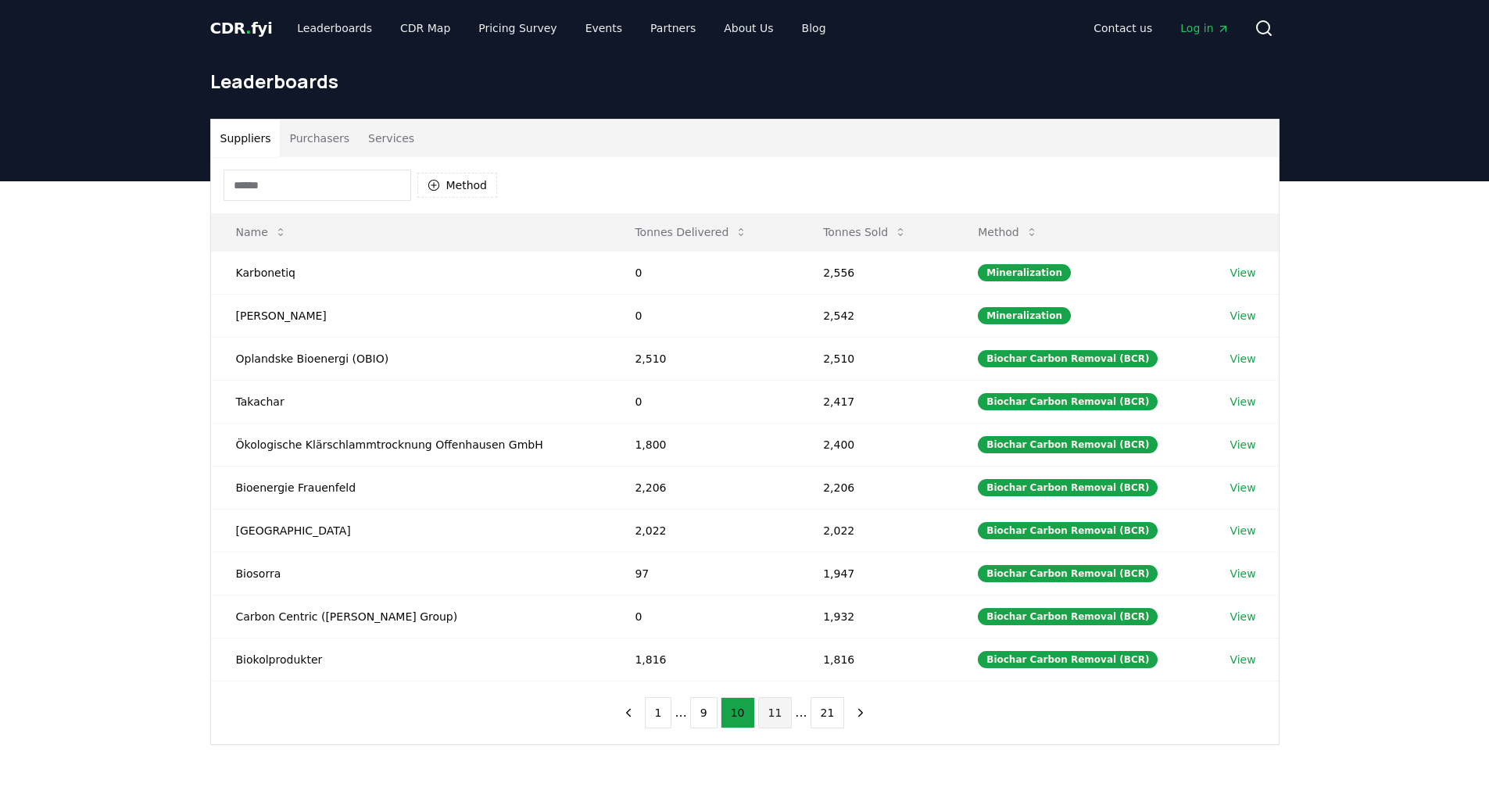
click at [766, 708] on button "11" at bounding box center [776, 713] width 35 height 31
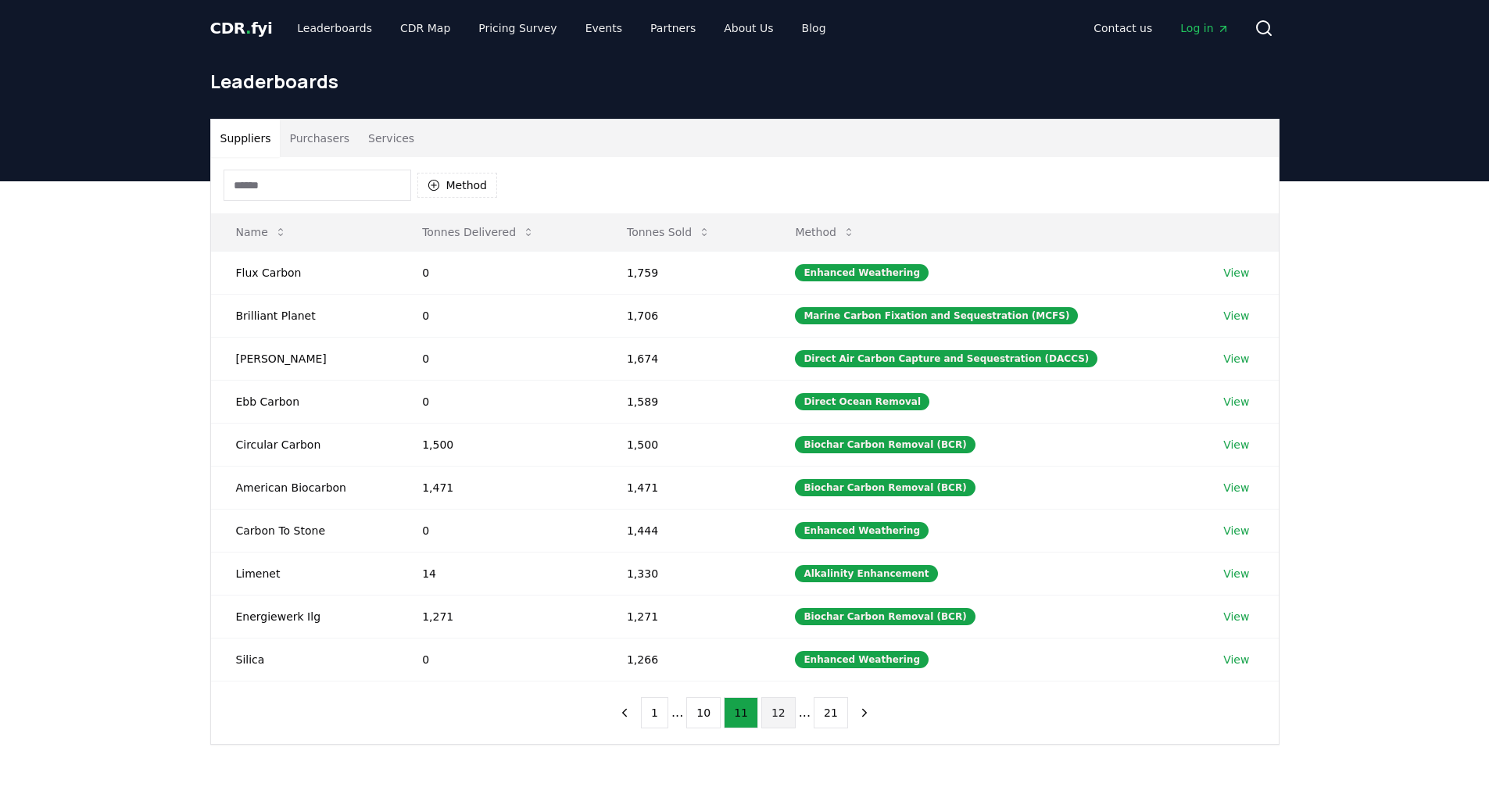
click at [778, 713] on button "12" at bounding box center [779, 713] width 35 height 31
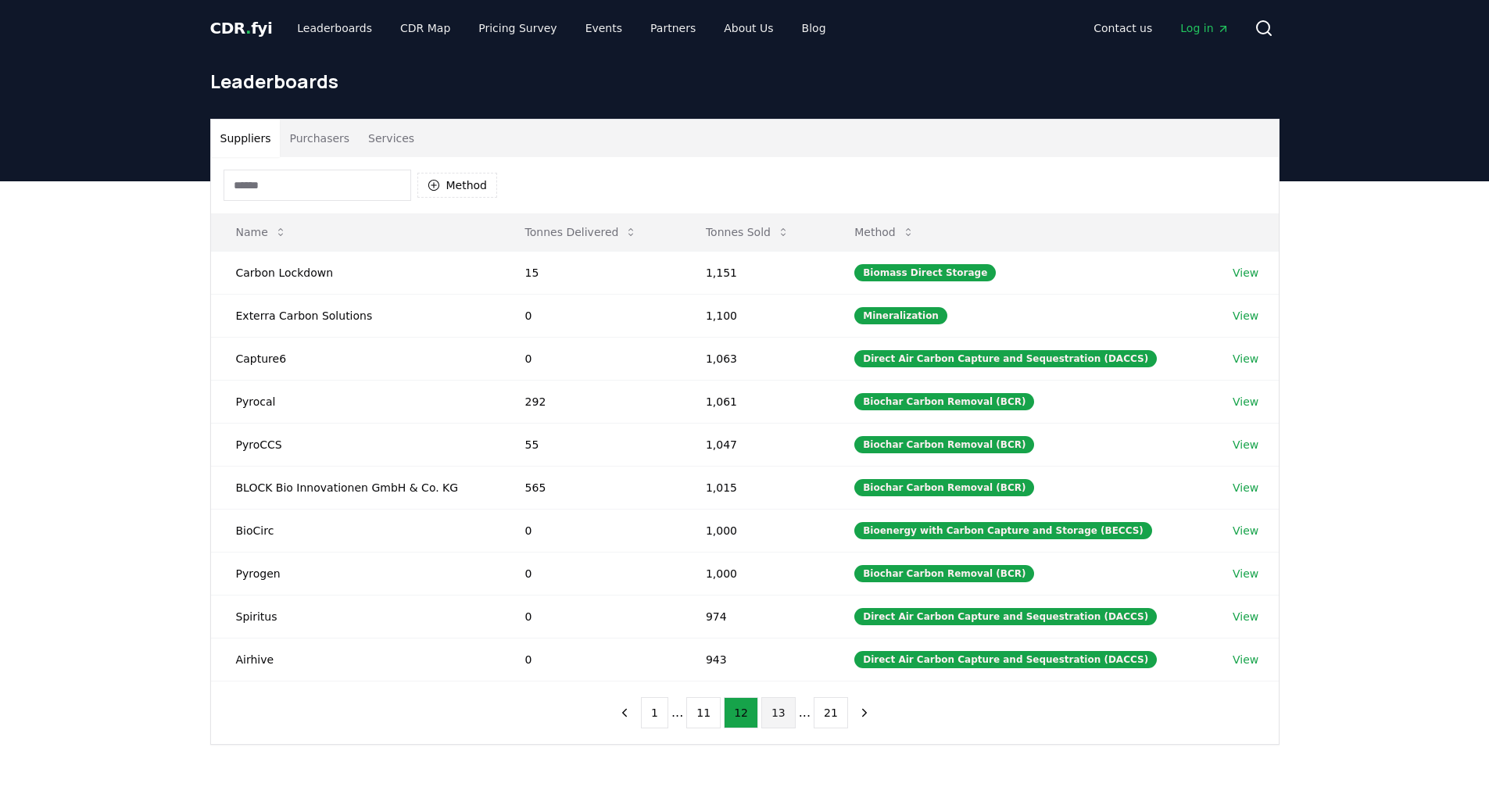
click at [773, 701] on button "13" at bounding box center [779, 713] width 35 height 31
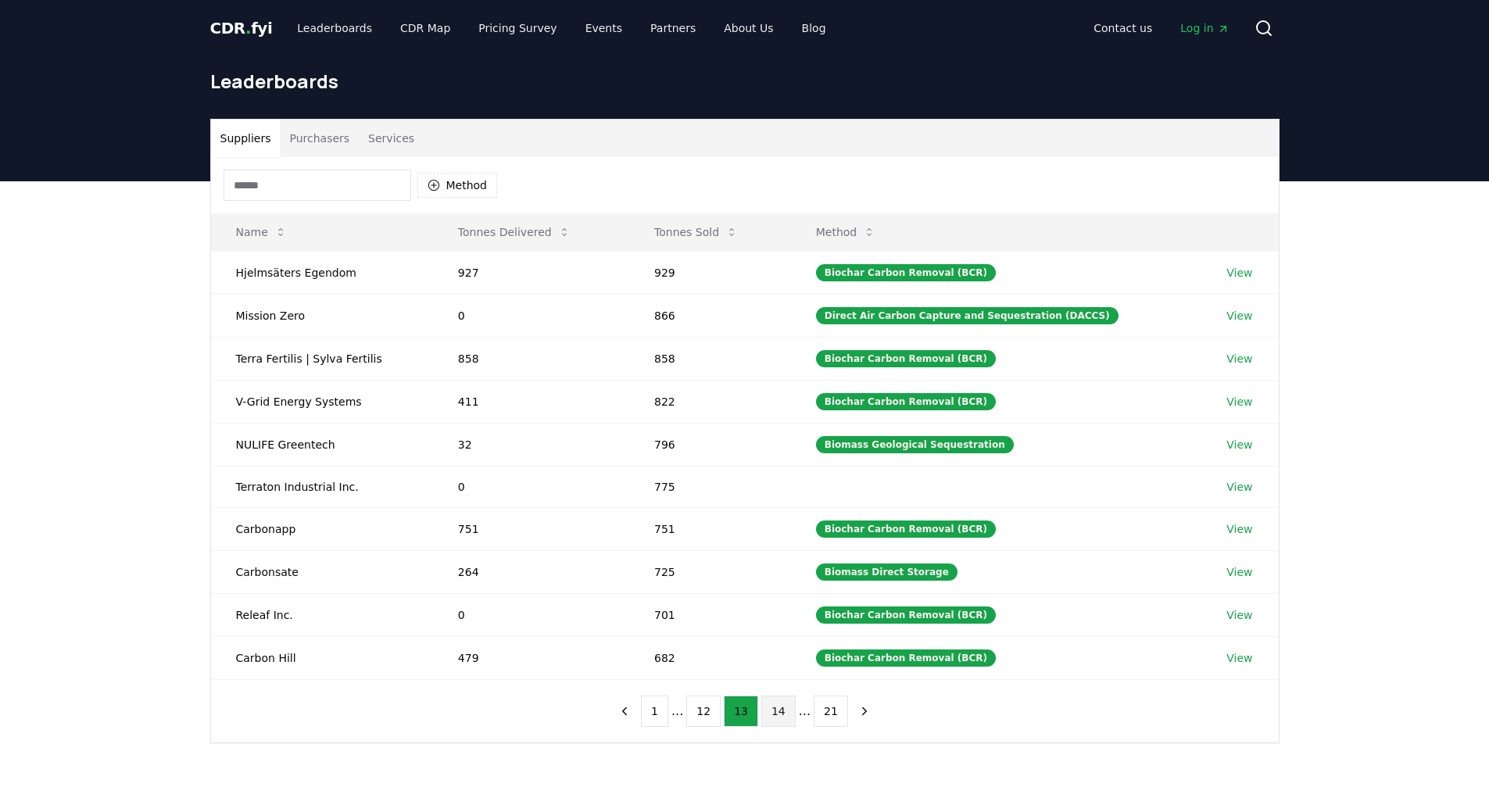
click at [780, 705] on button "14" at bounding box center [779, 711] width 35 height 31
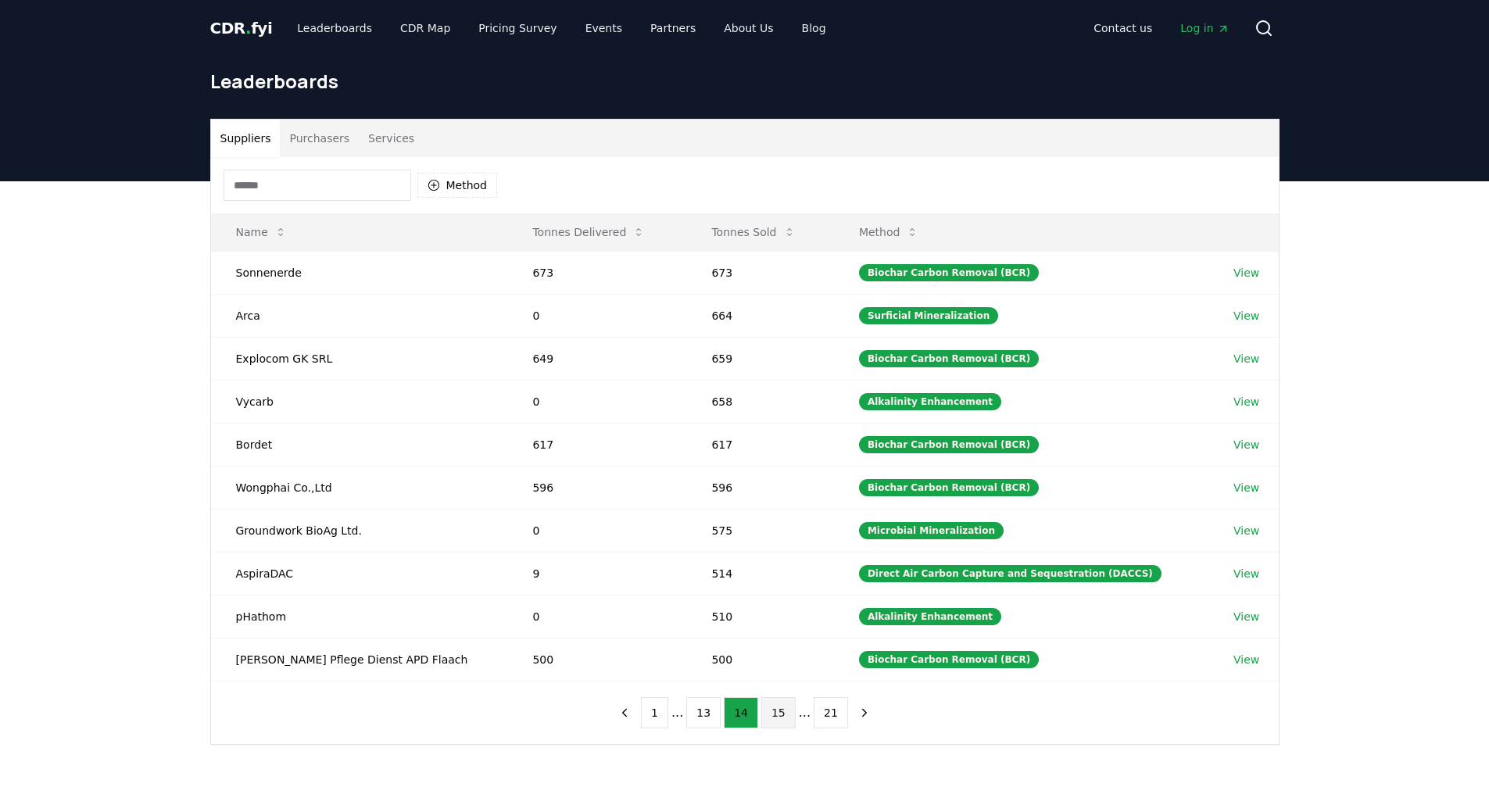
click at [780, 708] on button "15" at bounding box center [779, 713] width 35 height 31
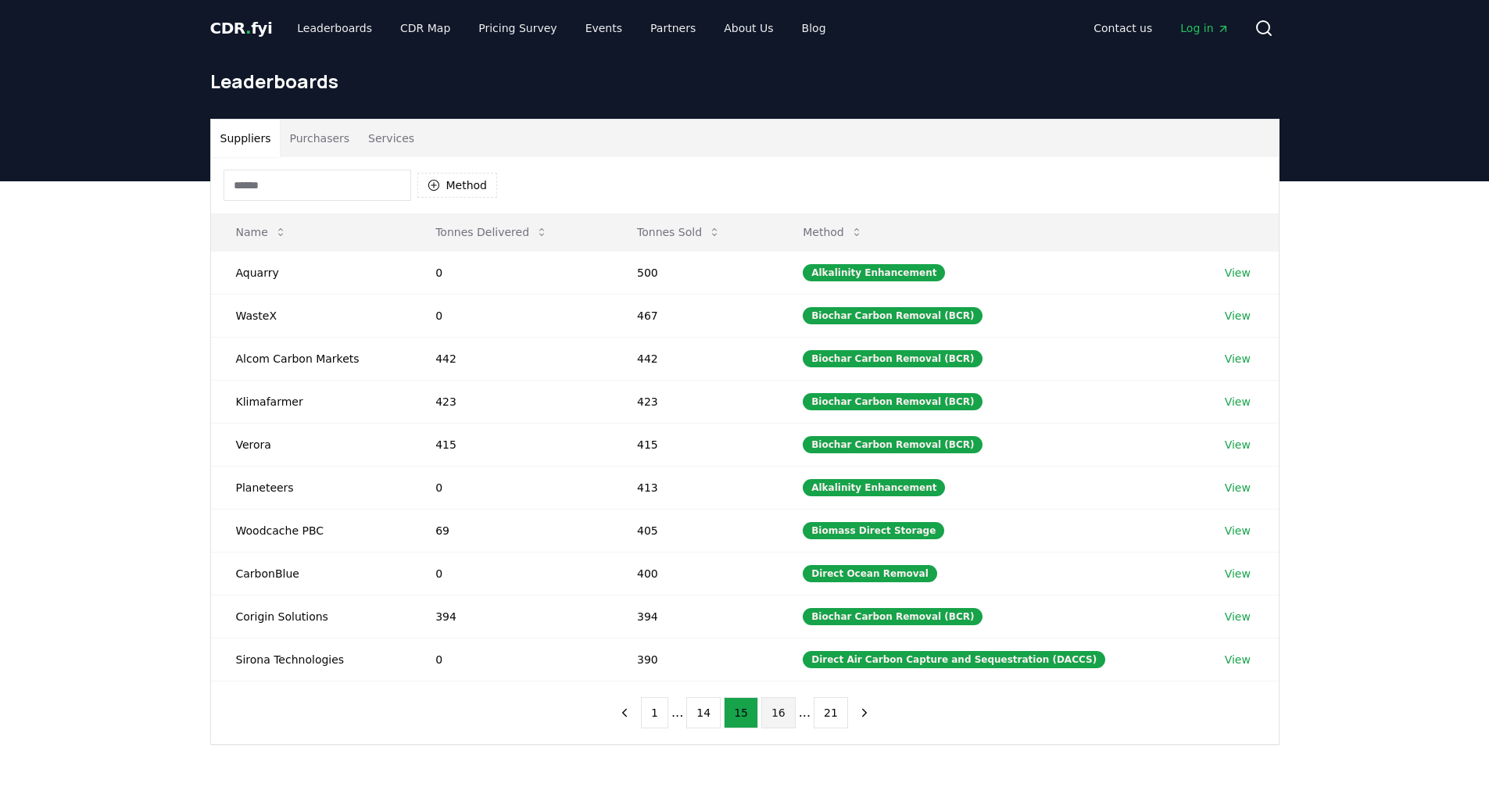
click at [780, 711] on button "16" at bounding box center [779, 713] width 35 height 31
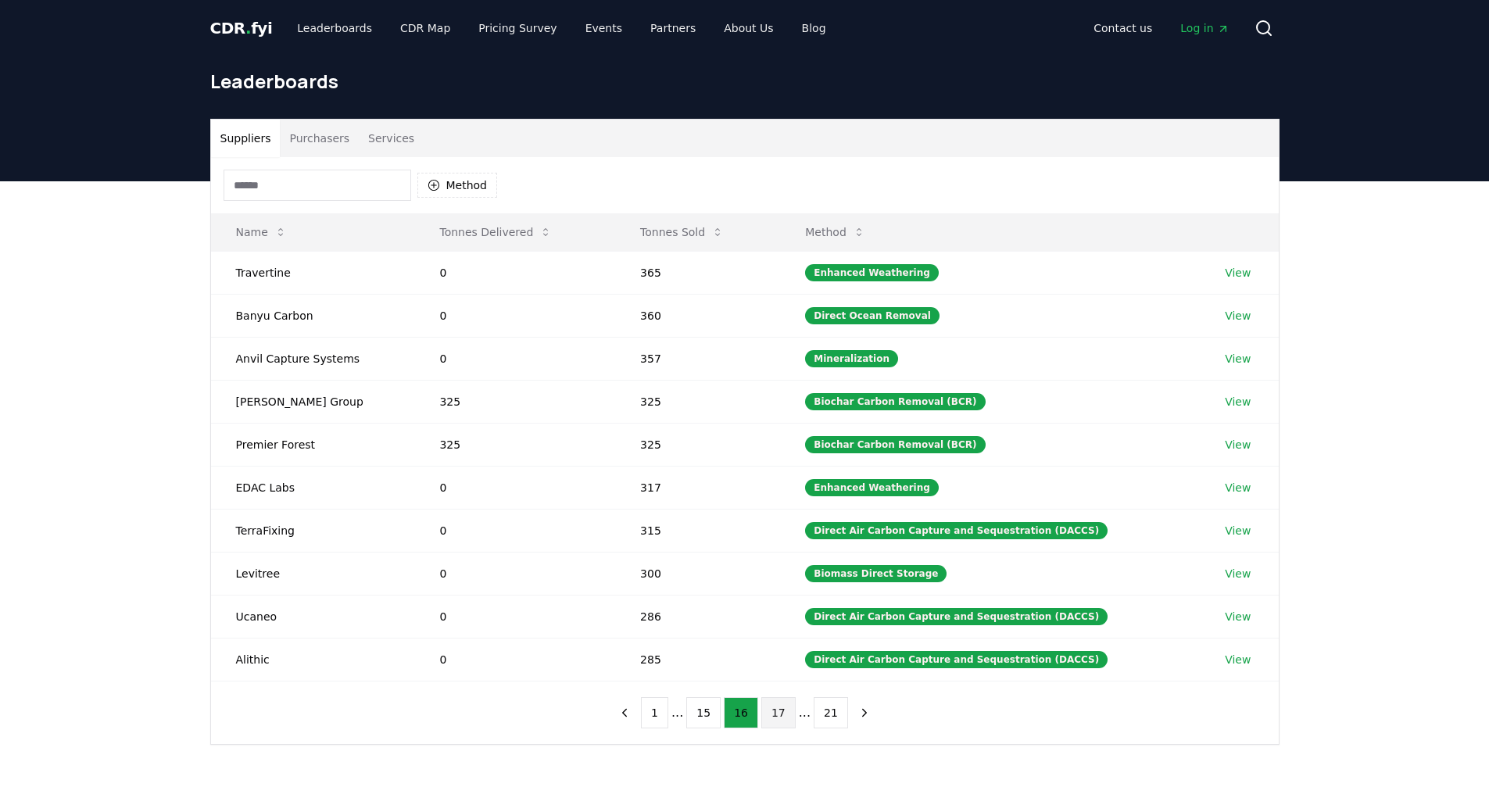
click at [781, 707] on button "17" at bounding box center [779, 713] width 35 height 31
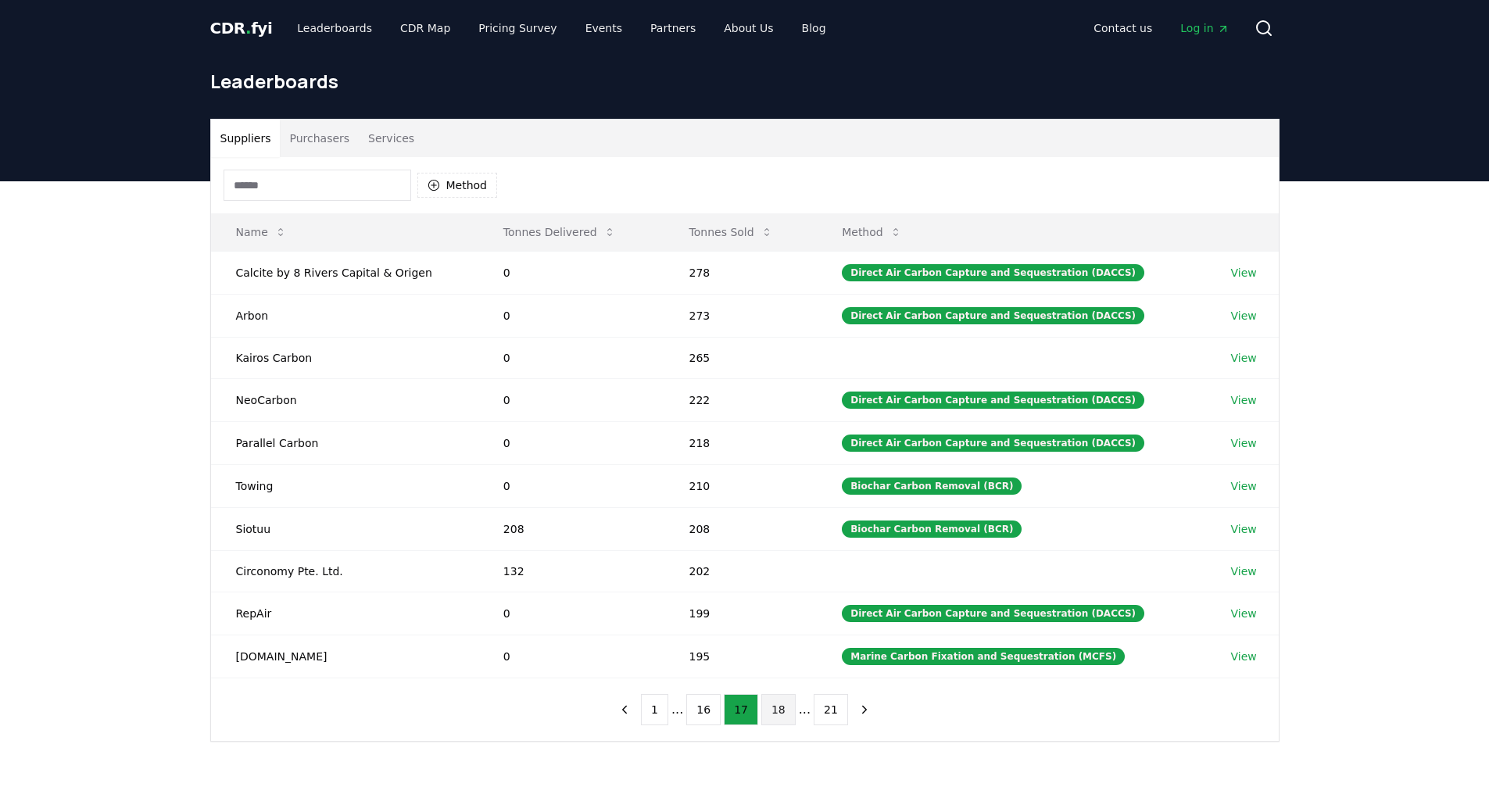
click at [778, 709] on button "18" at bounding box center [779, 709] width 35 height 31
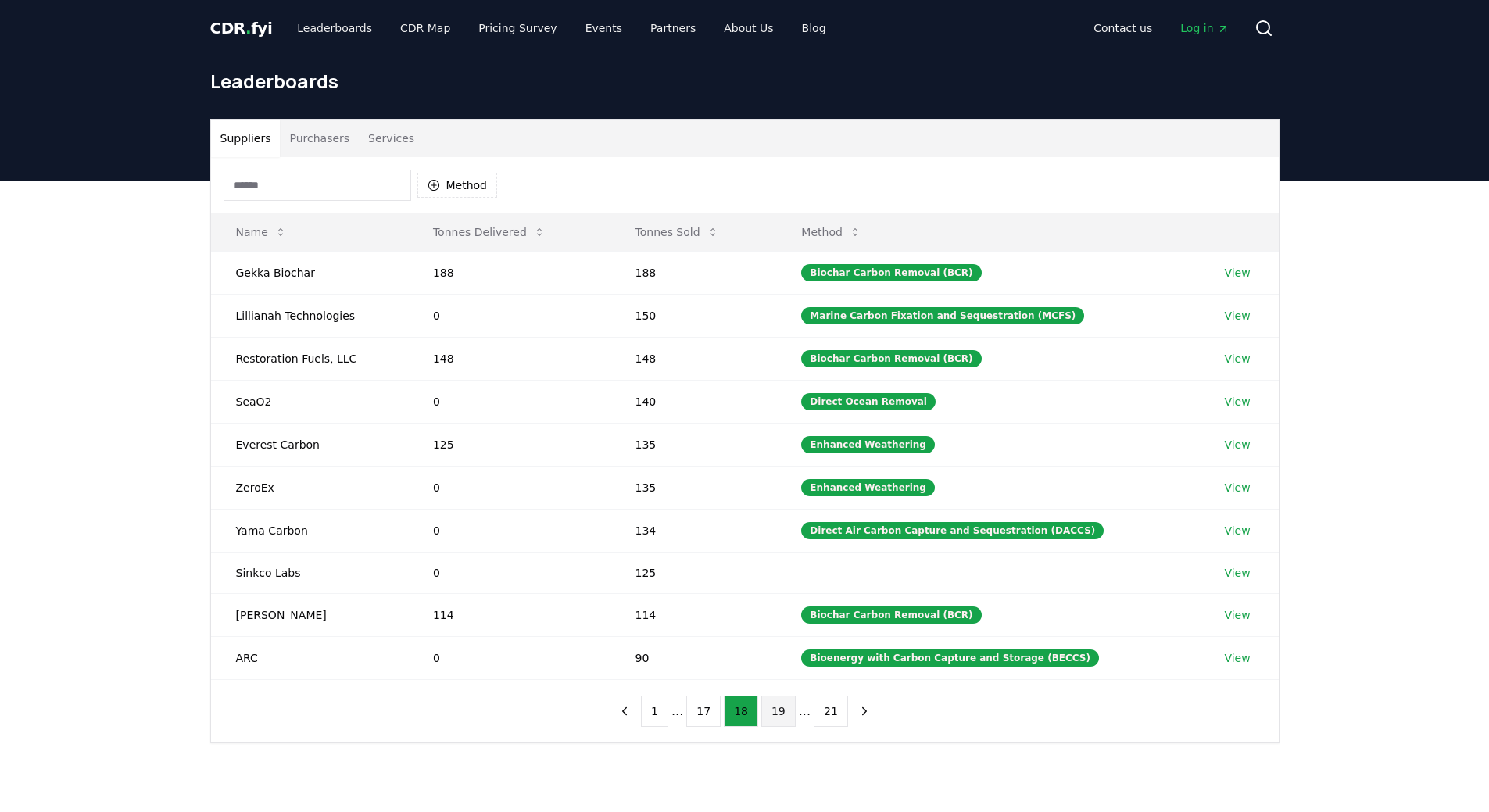
click at [775, 715] on button "19" at bounding box center [779, 711] width 35 height 31
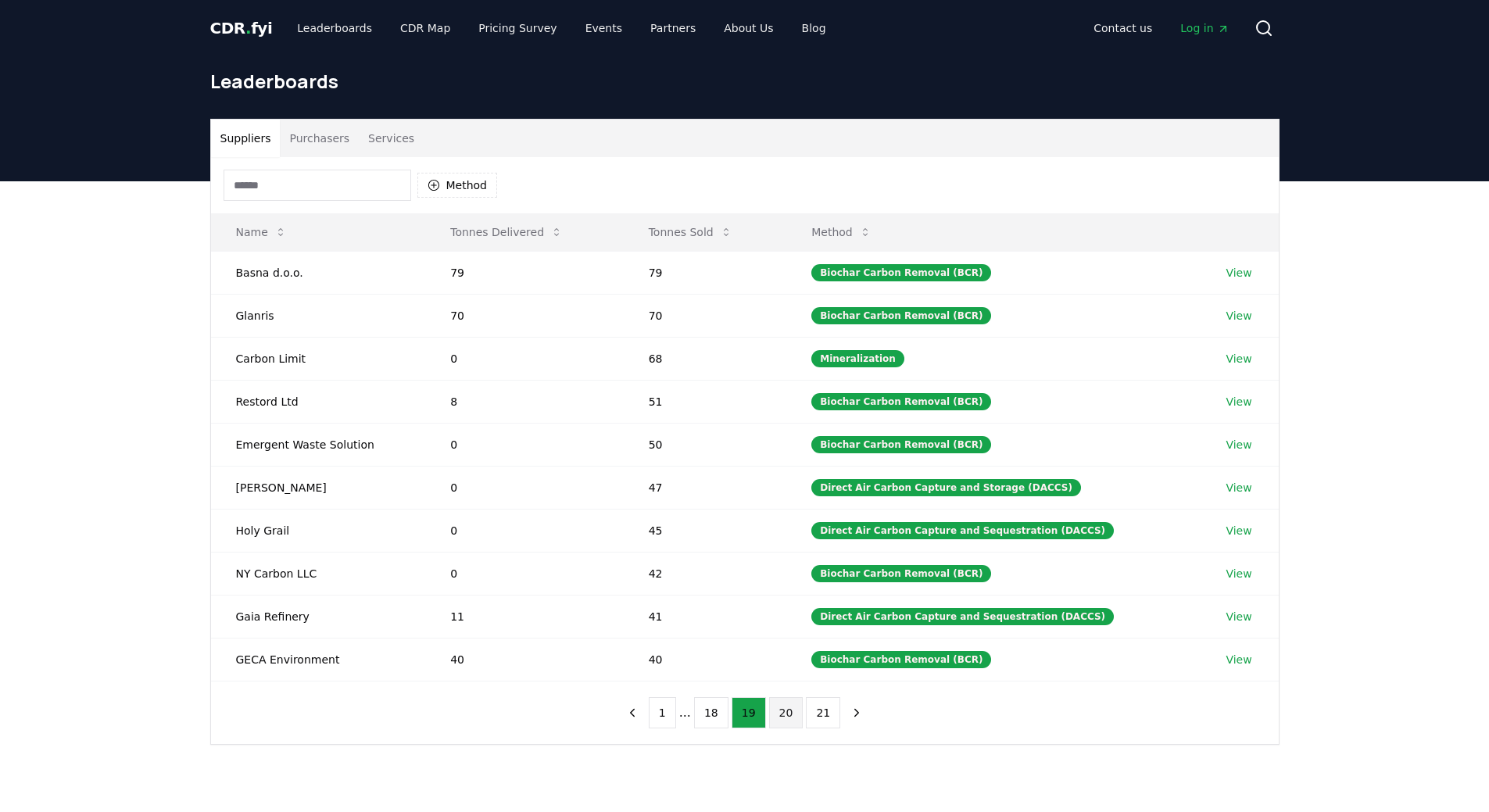
click at [774, 714] on button "20" at bounding box center [787, 713] width 35 height 31
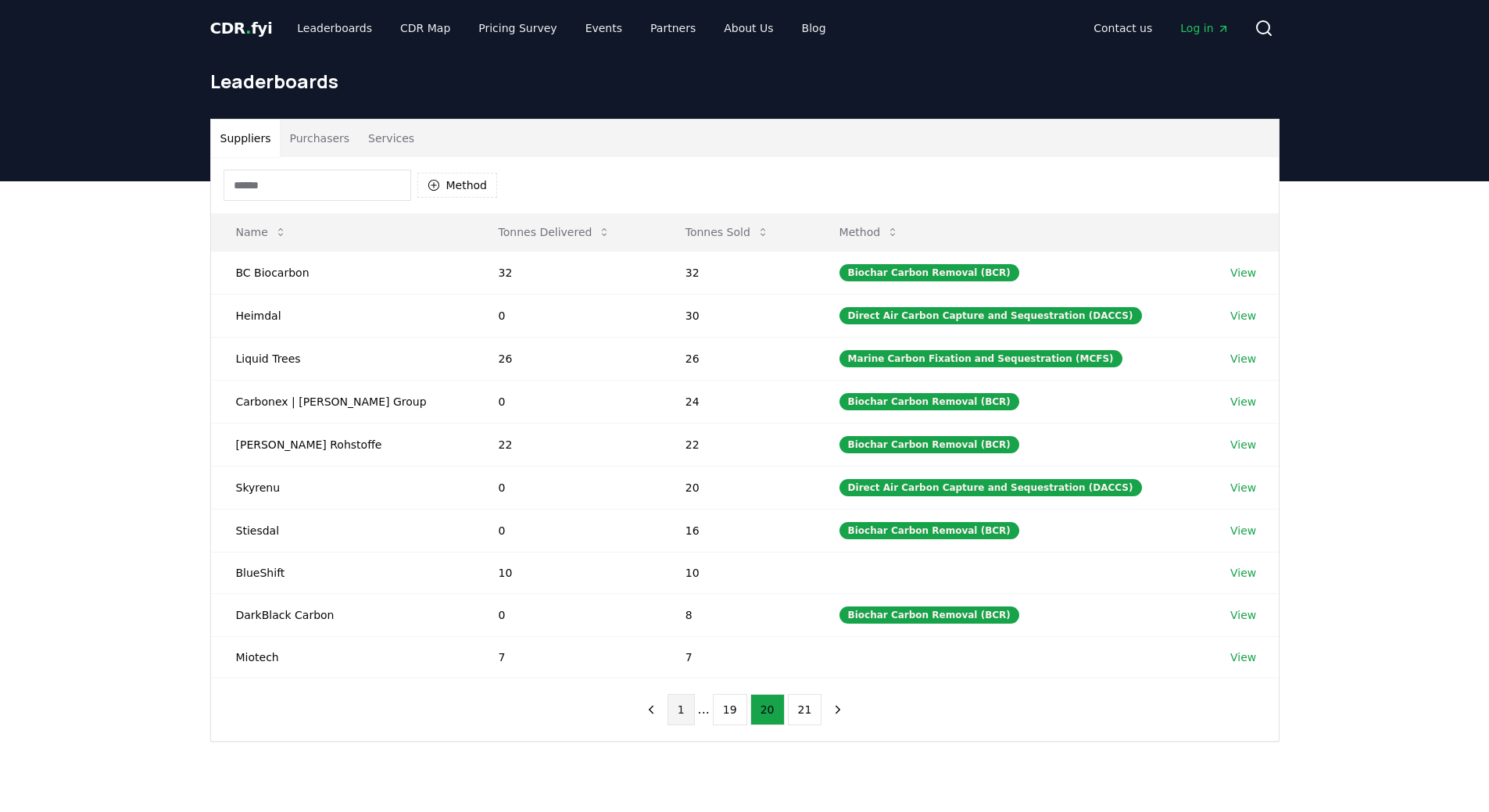
click at [690, 711] on button "1" at bounding box center [681, 709] width 27 height 31
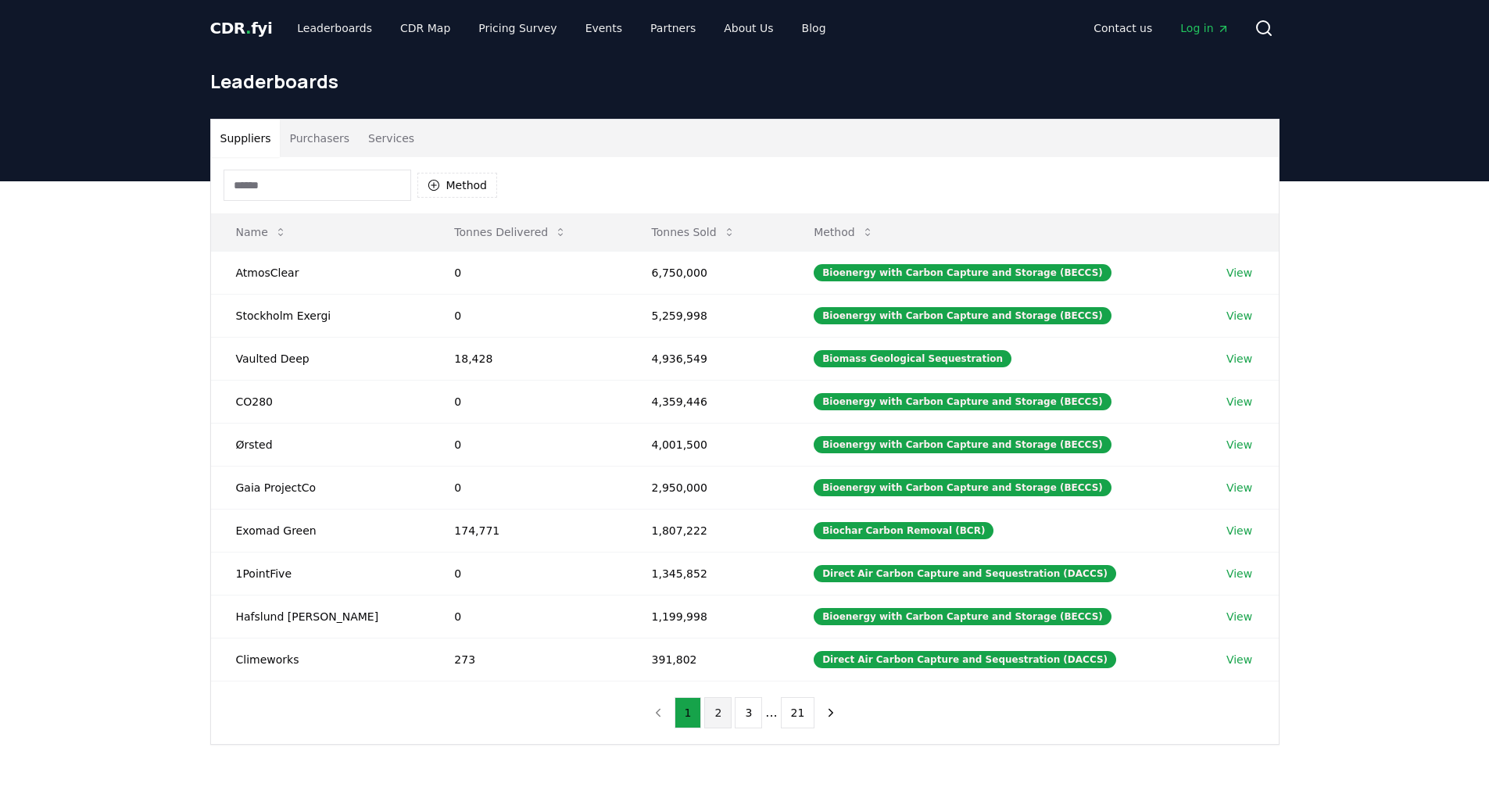
click at [719, 709] on button "2" at bounding box center [718, 713] width 27 height 31
